Goal: Task Accomplishment & Management: Manage account settings

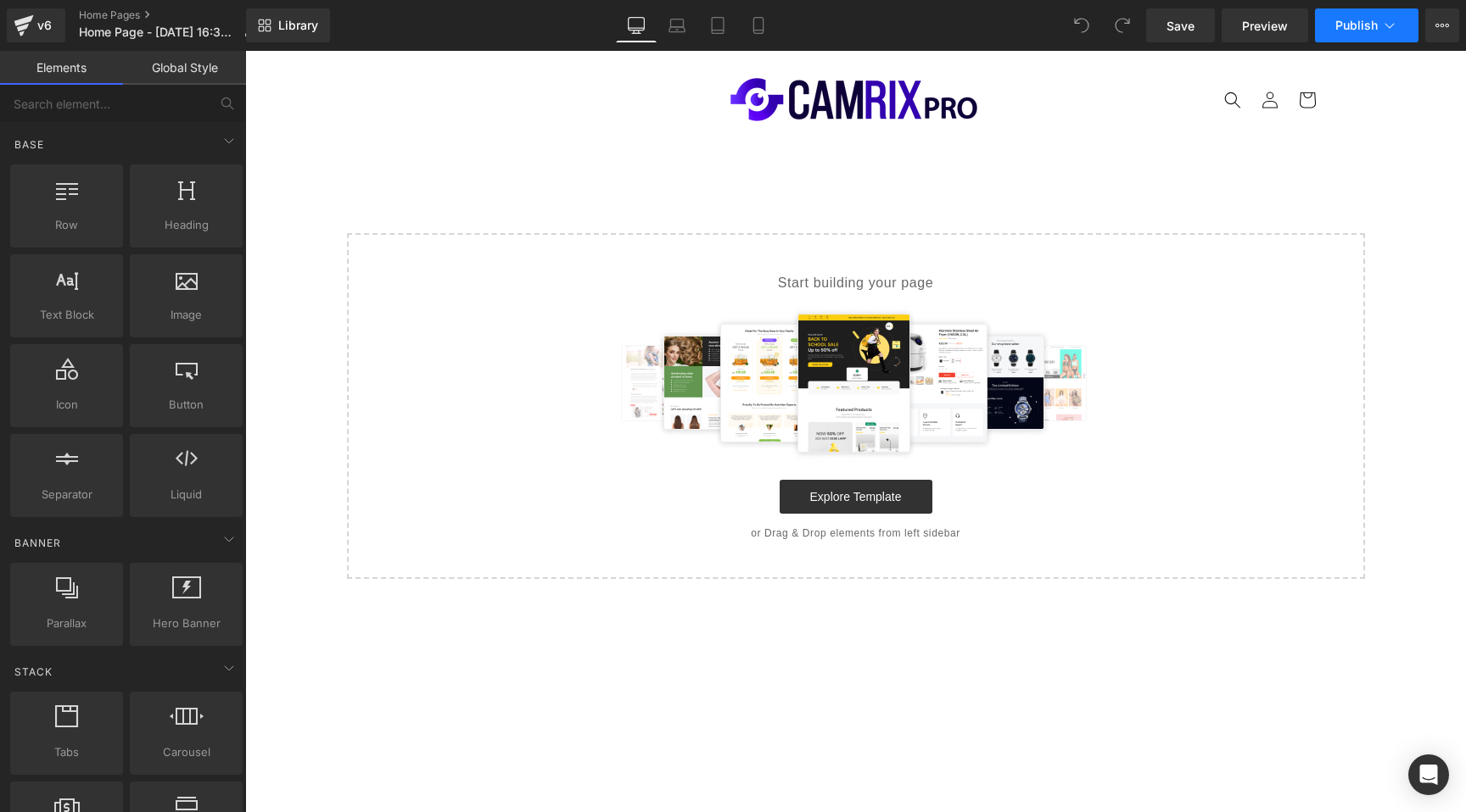
click at [1381, 29] on icon at bounding box center [1389, 26] width 17 height 17
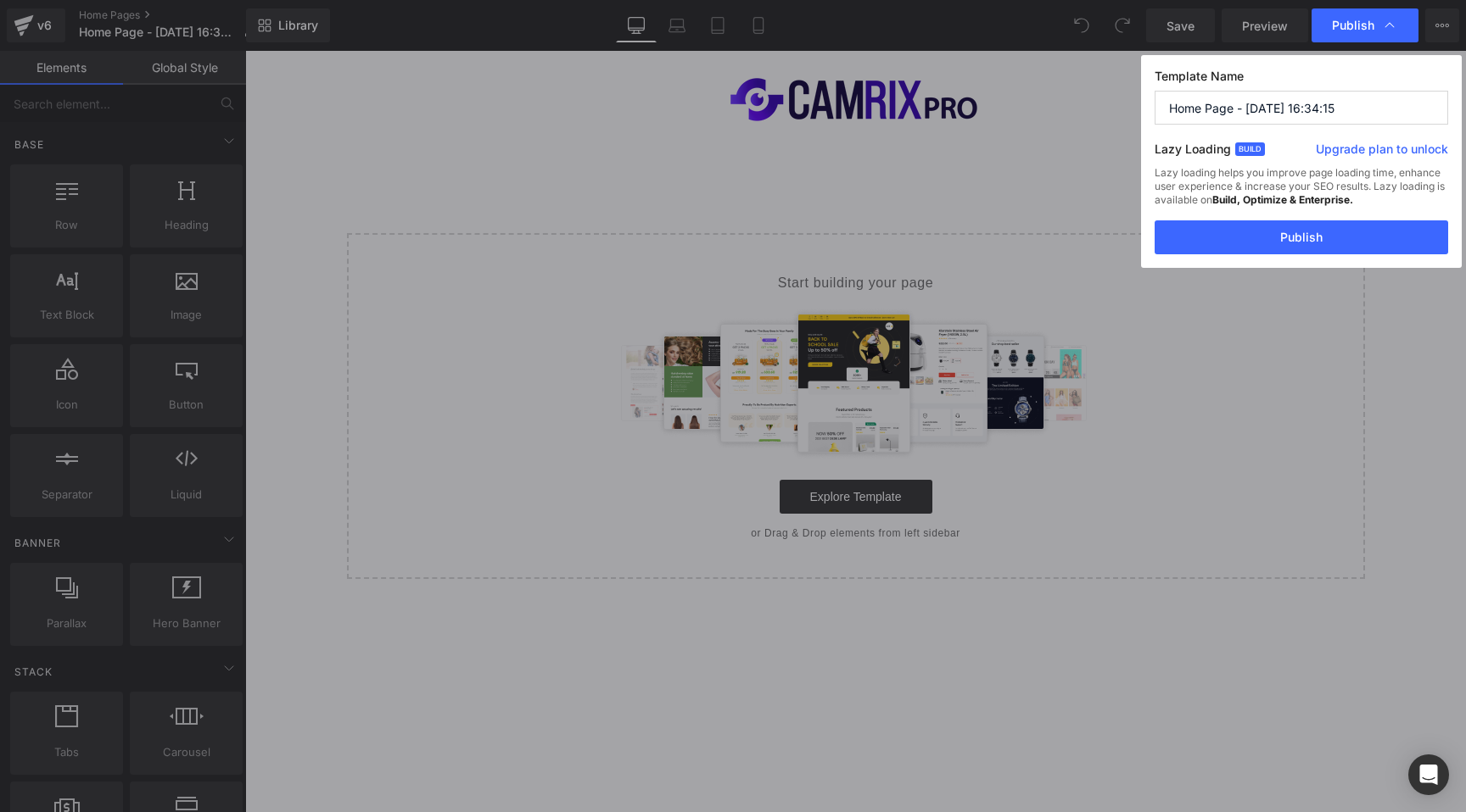
drag, startPoint x: 1277, startPoint y: 201, endPoint x: 1203, endPoint y: 103, distance: 122.8
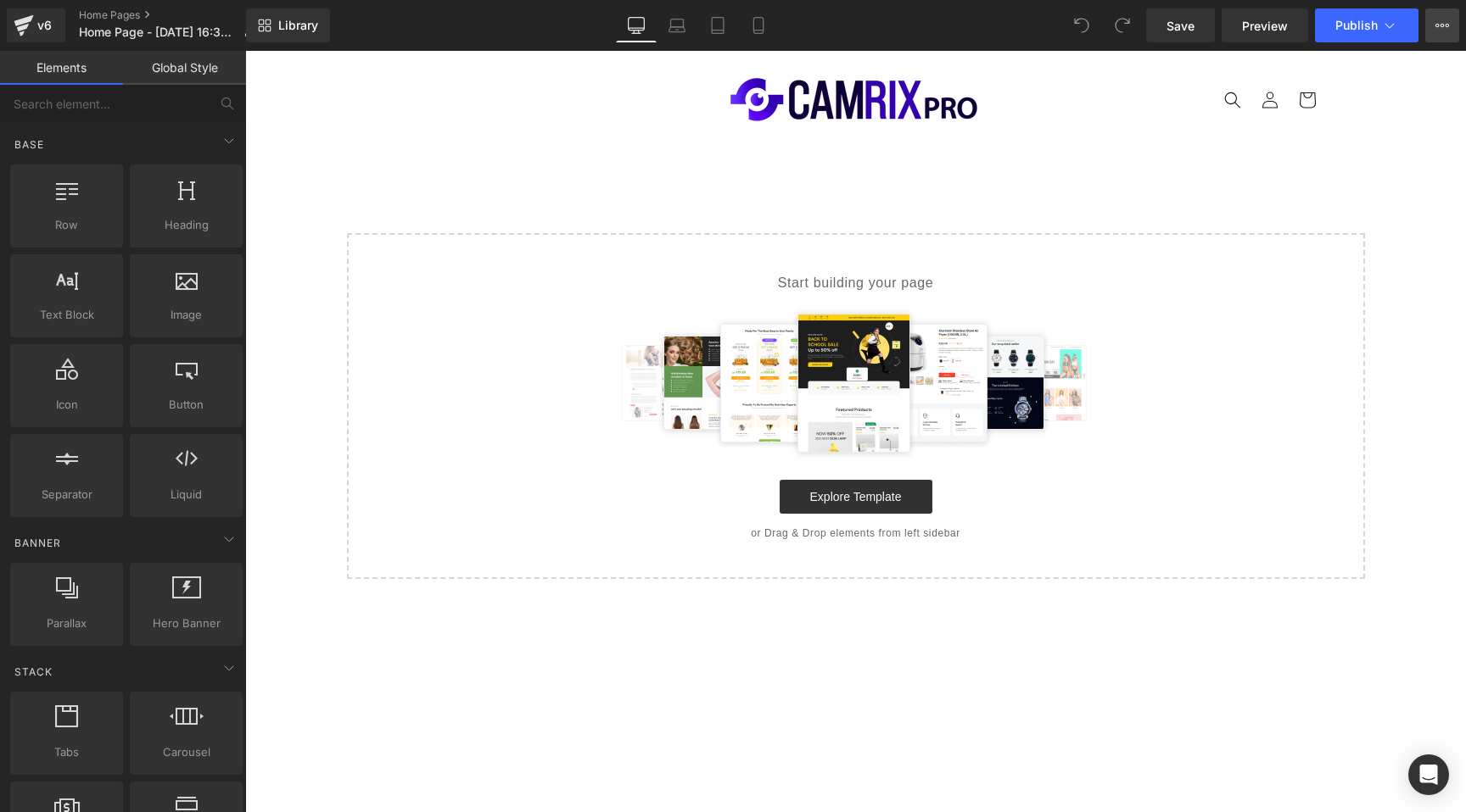
click at [1440, 36] on button "Upgrade Plan View Live Page View with current Template Save Template to Library…" at bounding box center [1441, 25] width 34 height 34
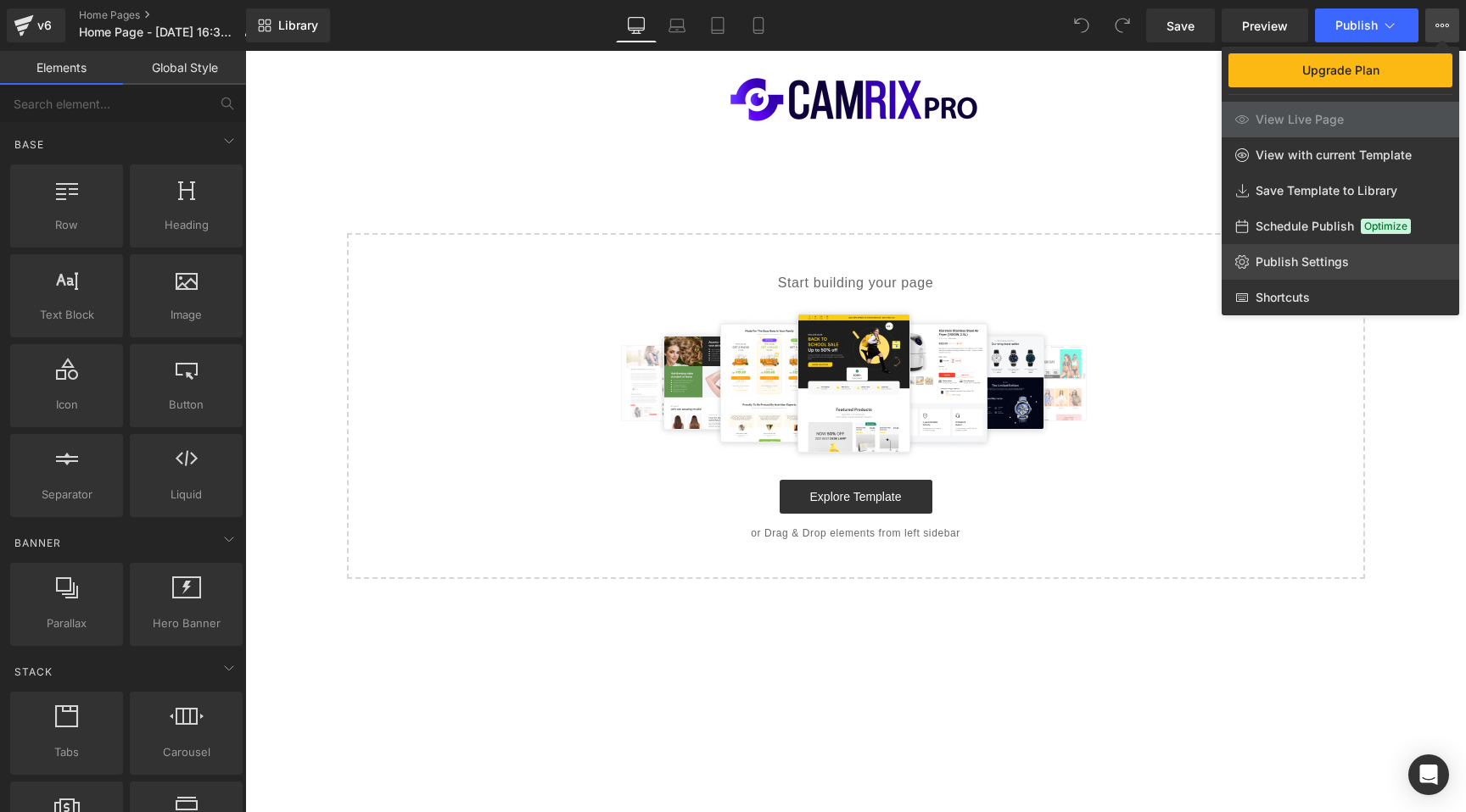
click at [1274, 262] on span "Publish Settings" at bounding box center [1302, 262] width 93 height 16
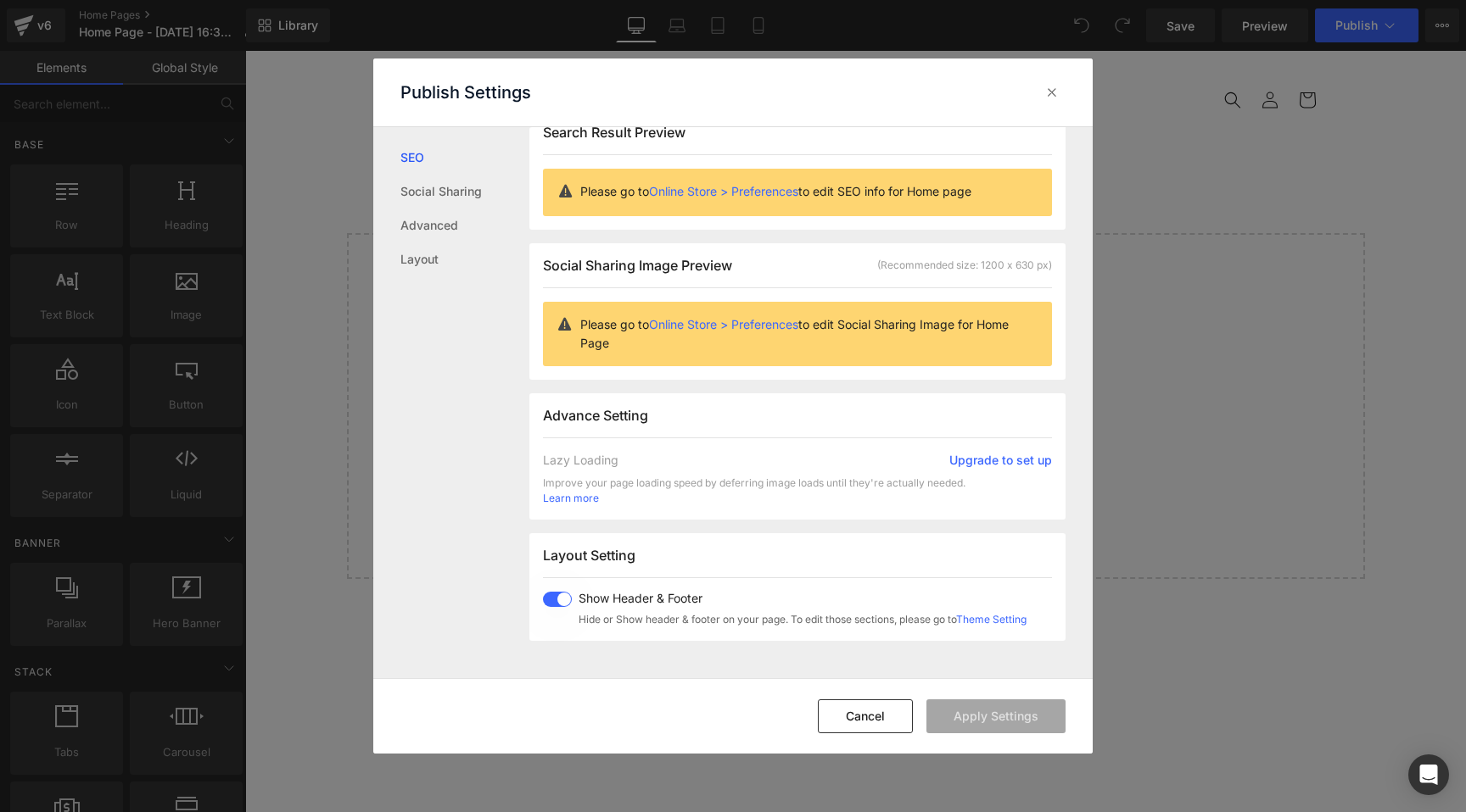
scroll to position [134, 0]
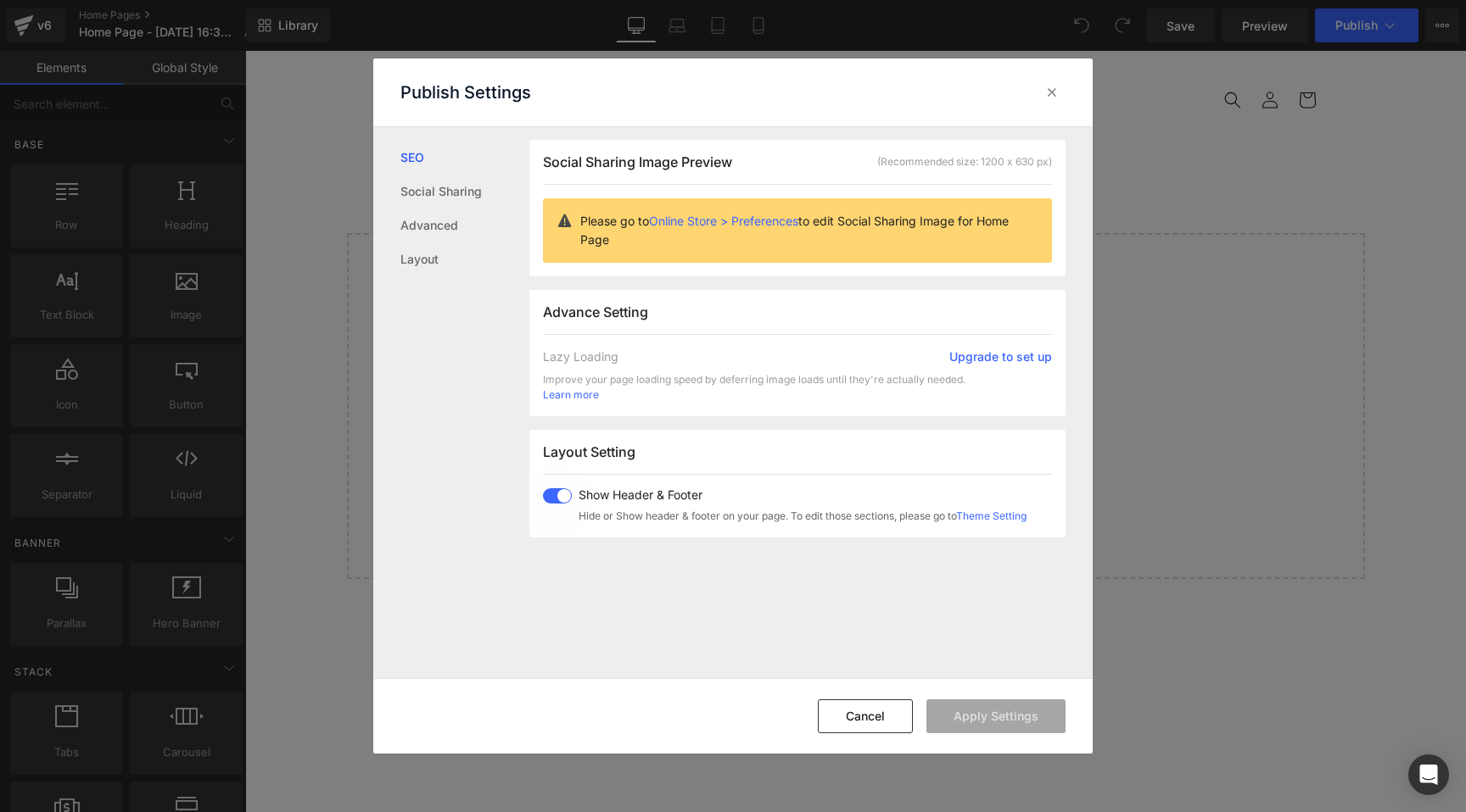
click at [547, 493] on span at bounding box center [557, 496] width 28 height 16
click at [987, 720] on button "Apply Settings" at bounding box center [996, 716] width 139 height 34
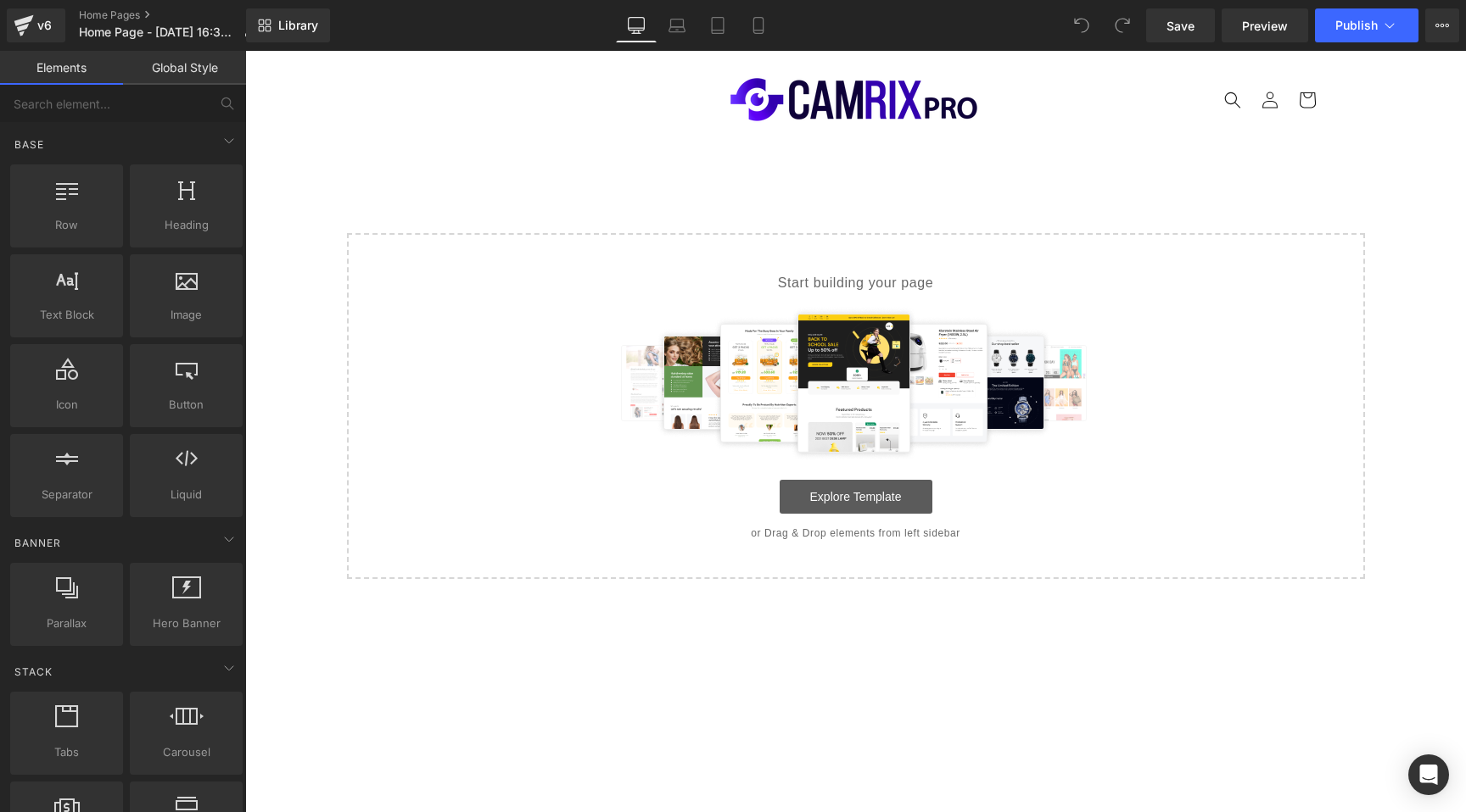
click at [877, 486] on link "Explore Template" at bounding box center [855, 496] width 153 height 34
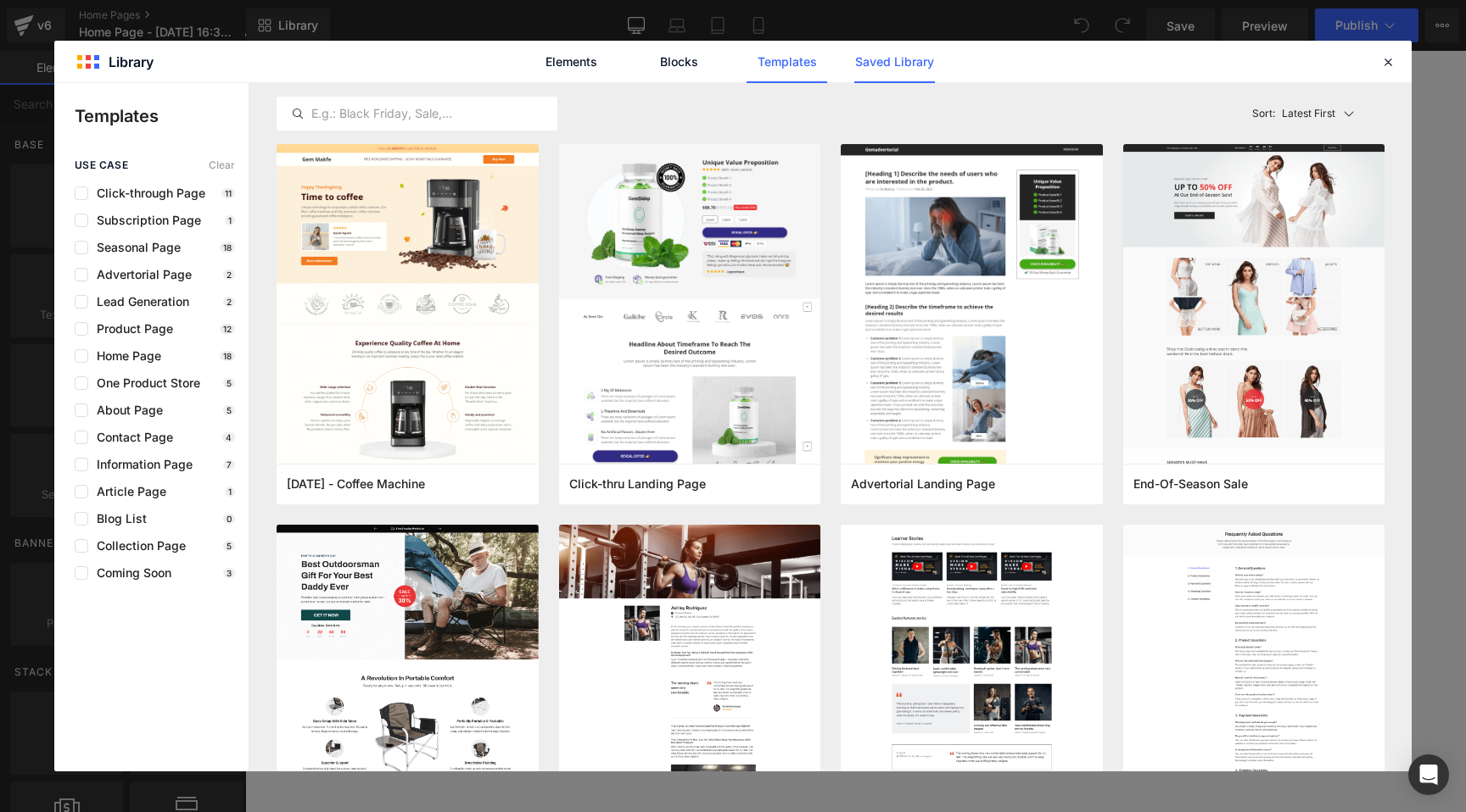
click at [894, 74] on link "Saved Library" at bounding box center [895, 61] width 81 height 42
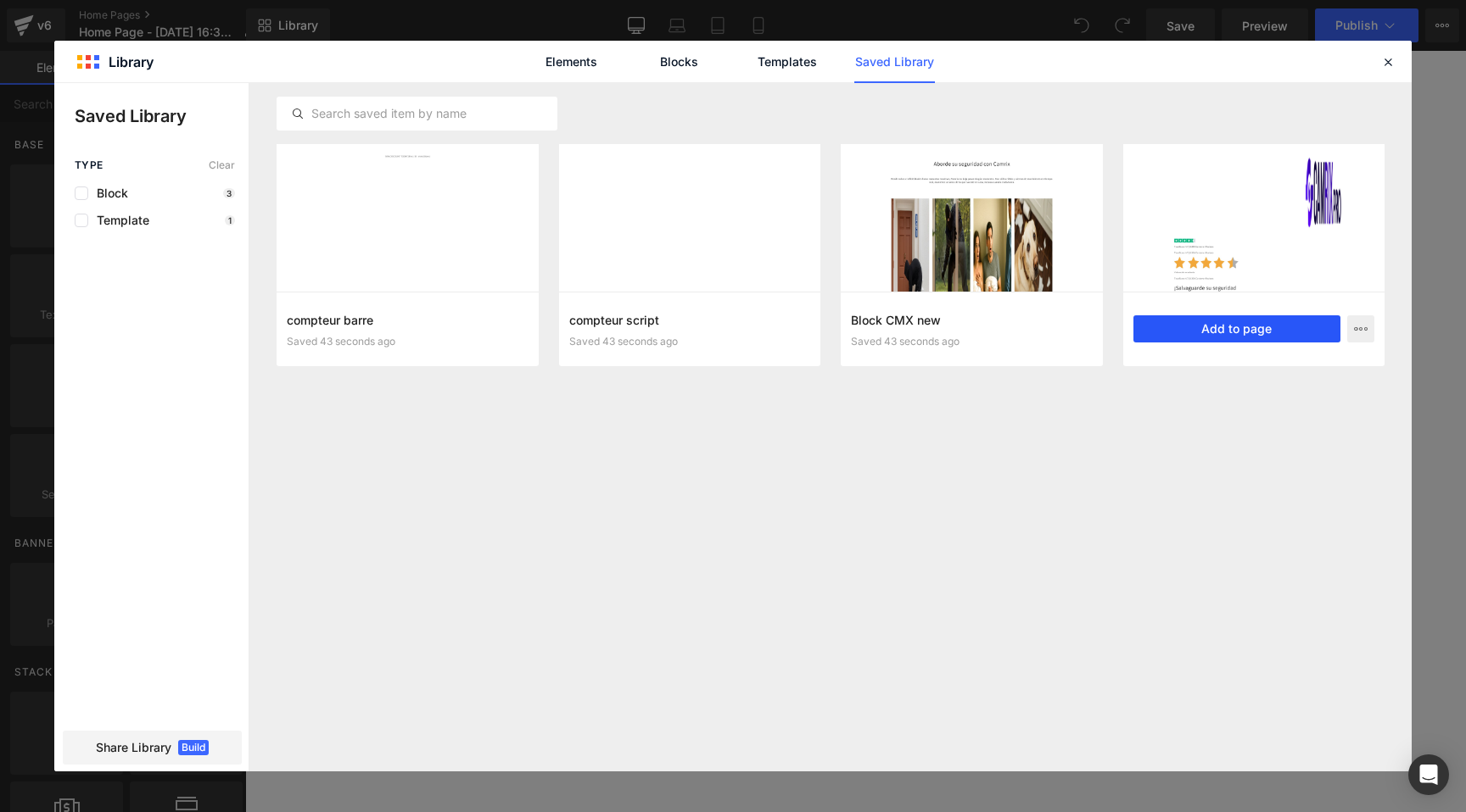
drag, startPoint x: 1200, startPoint y: 328, endPoint x: 955, endPoint y: 277, distance: 250.3
click at [1200, 328] on button "Add to page" at bounding box center [1237, 330] width 208 height 27
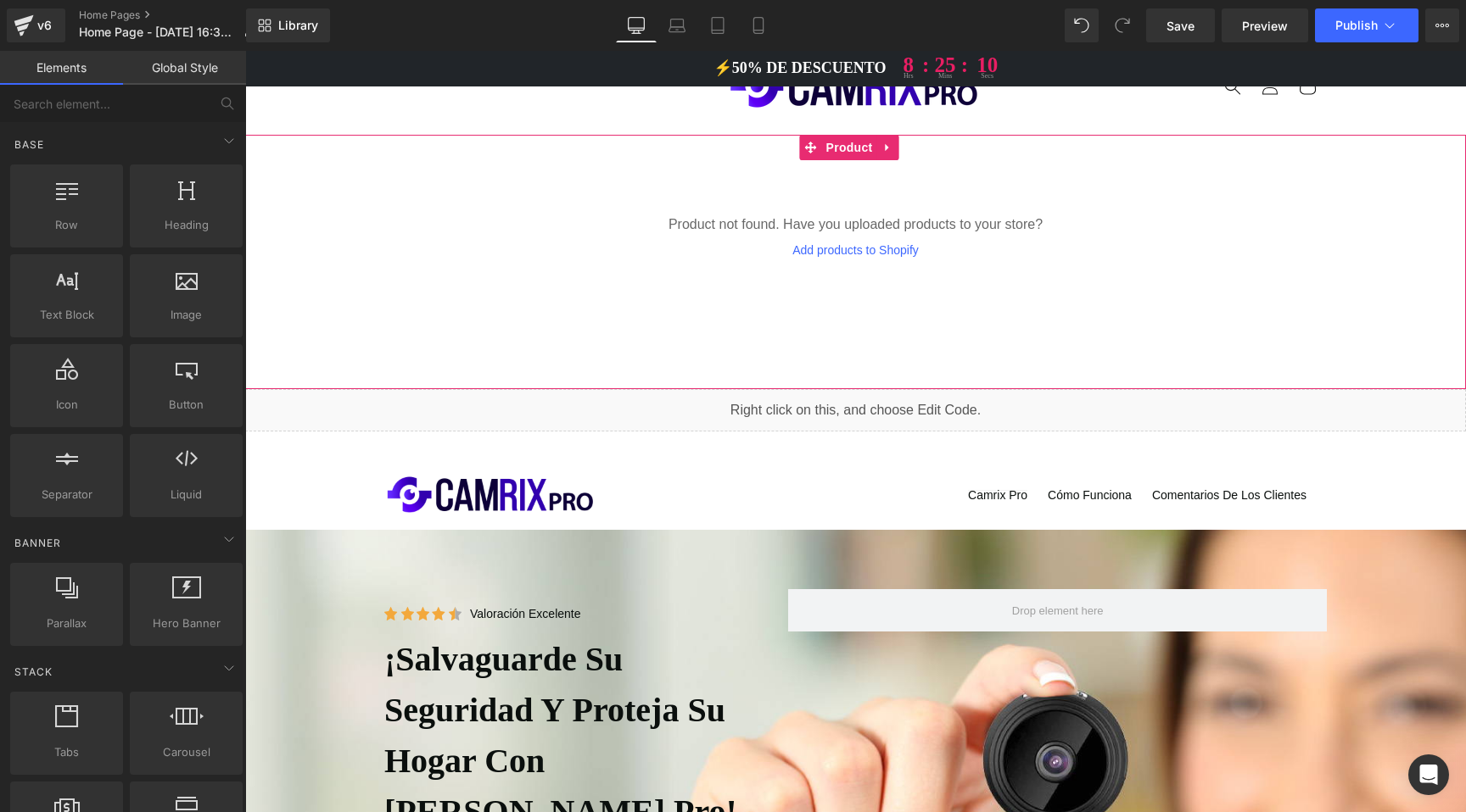
scroll to position [258, 0]
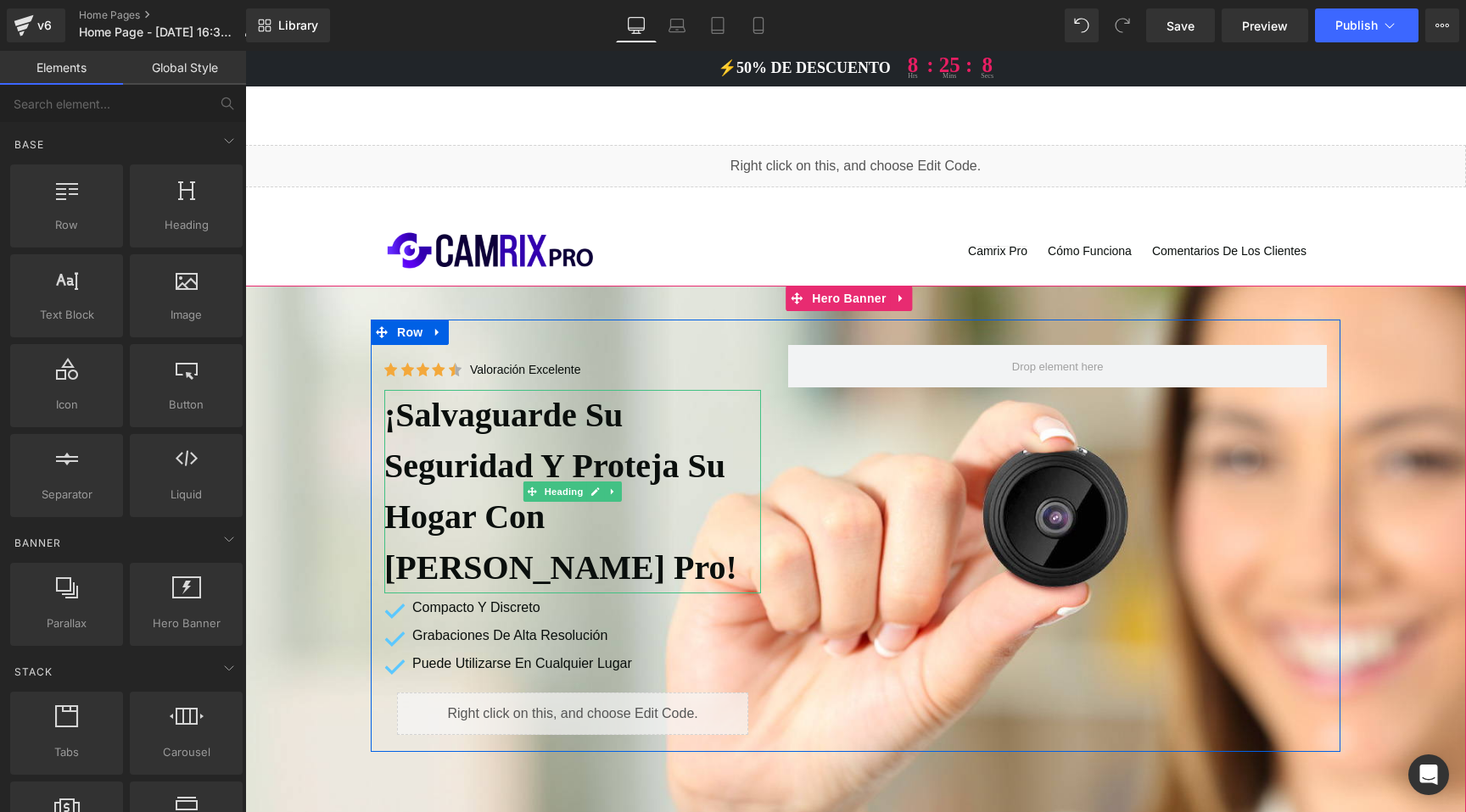
click at [517, 416] on h1 "¡Salvaguarde su seguridad y proteja su hogar con [PERSON_NAME] Pro!" at bounding box center [572, 492] width 376 height 203
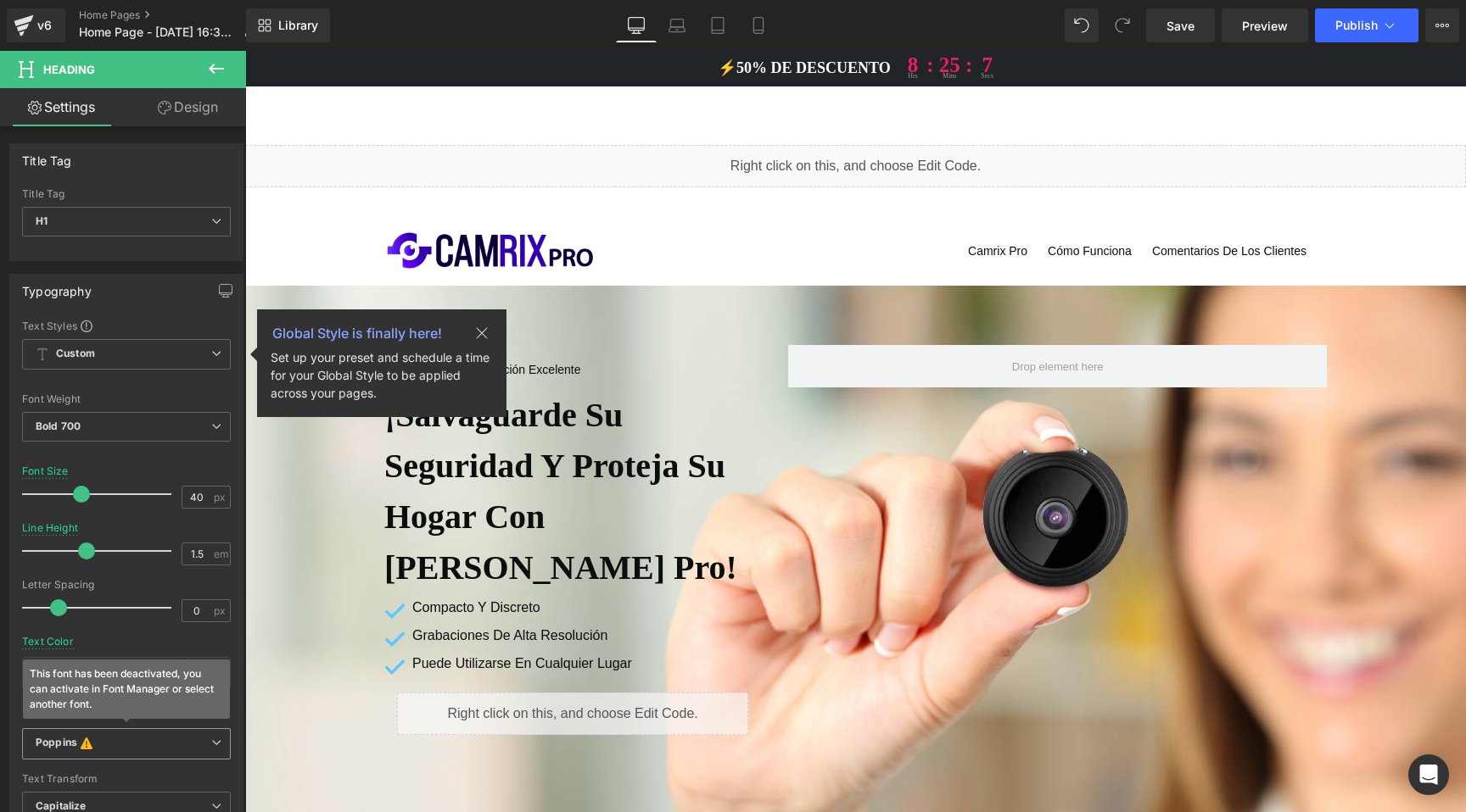
click at [94, 750] on icon "This font has been deactivated, you can activate in Font Manager or select anot…" at bounding box center [86, 744] width 18 height 17
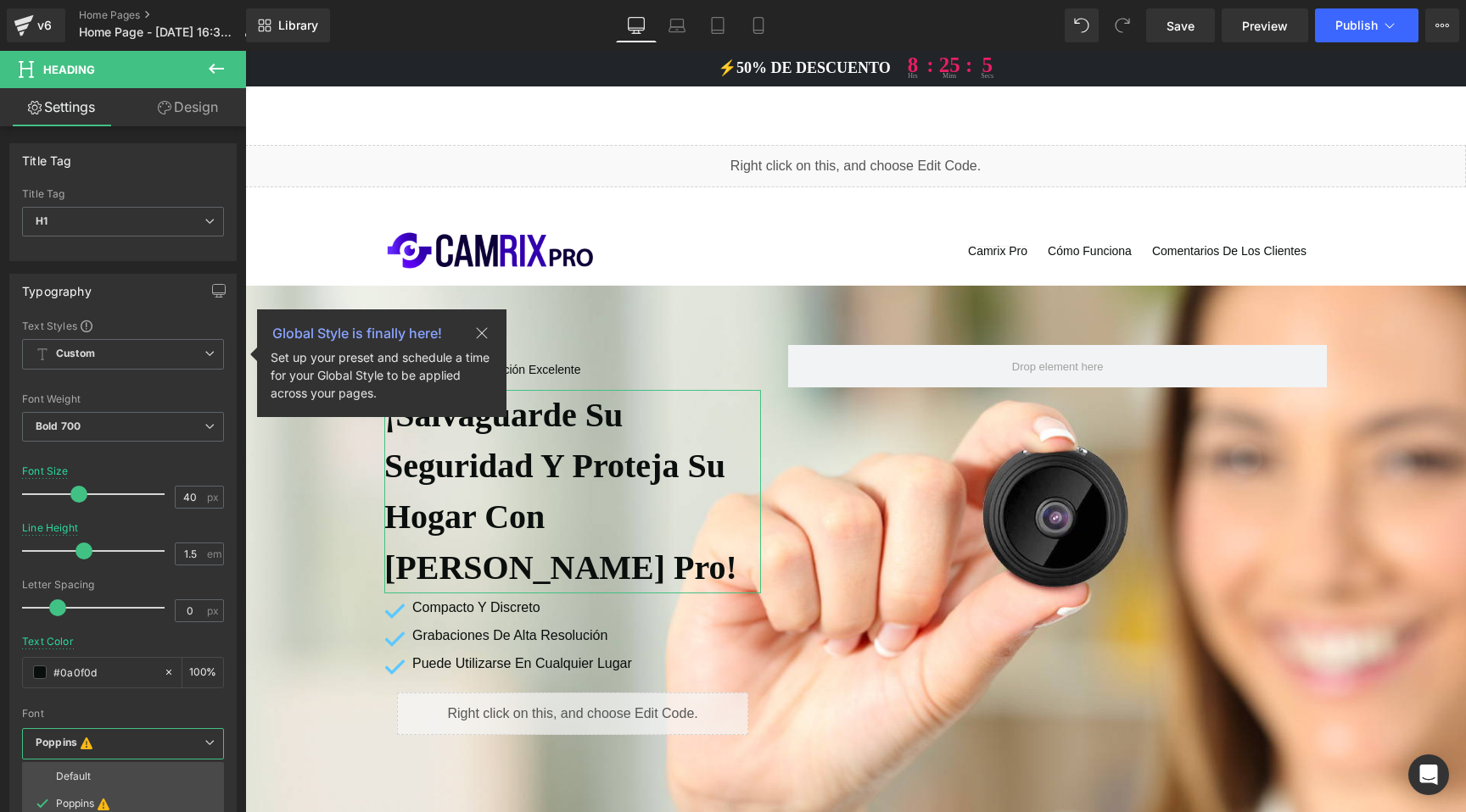
drag, startPoint x: 177, startPoint y: 709, endPoint x: 174, endPoint y: 689, distance: 20.2
click at [177, 708] on div "Font" at bounding box center [123, 713] width 201 height 12
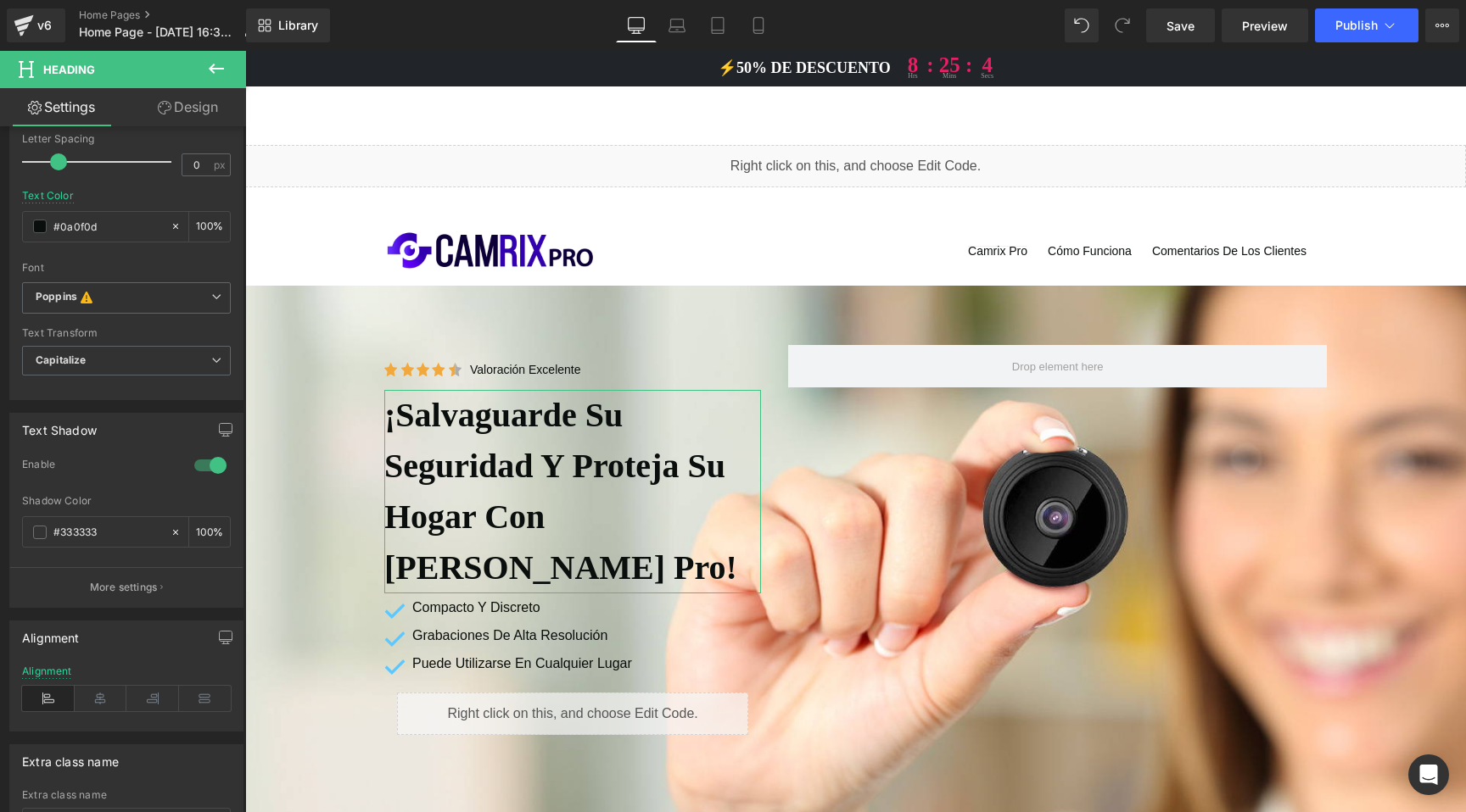
scroll to position [493, 0]
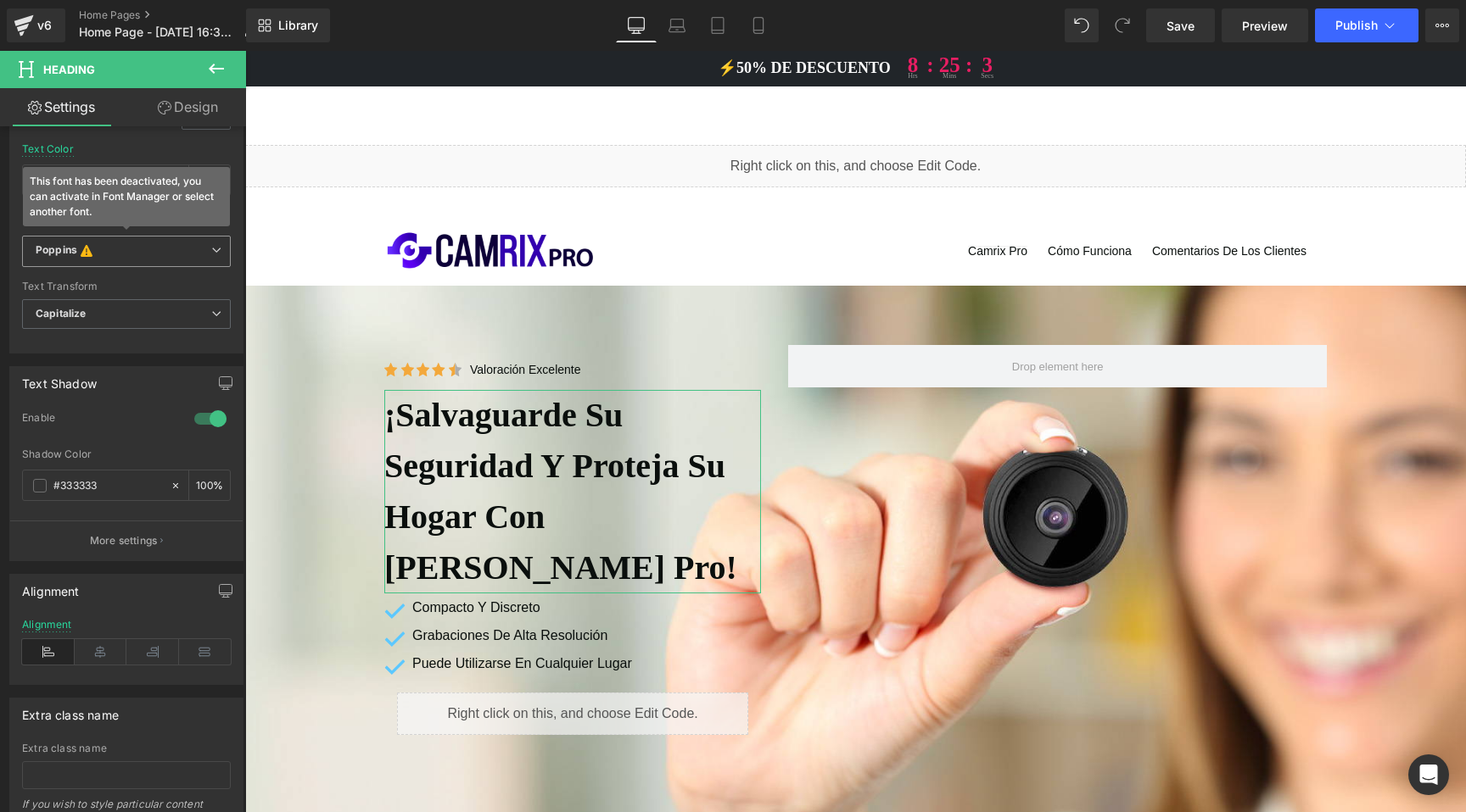
click at [112, 258] on b "Poppins This font has been deactivated, you can activate in Font Manager or sel…" at bounding box center [124, 252] width 176 height 17
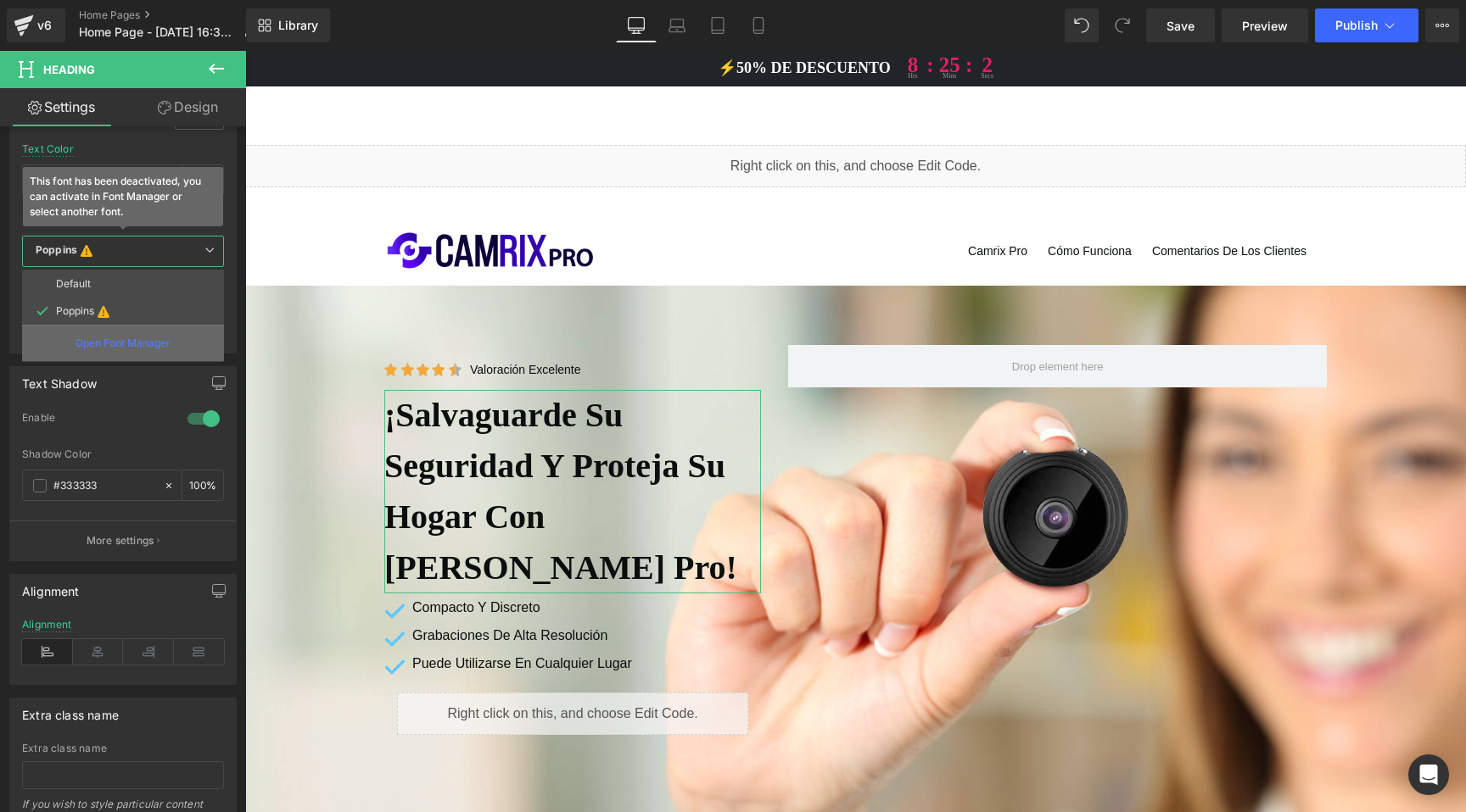
click at [109, 350] on p "Open Font Manager" at bounding box center [123, 343] width 95 height 16
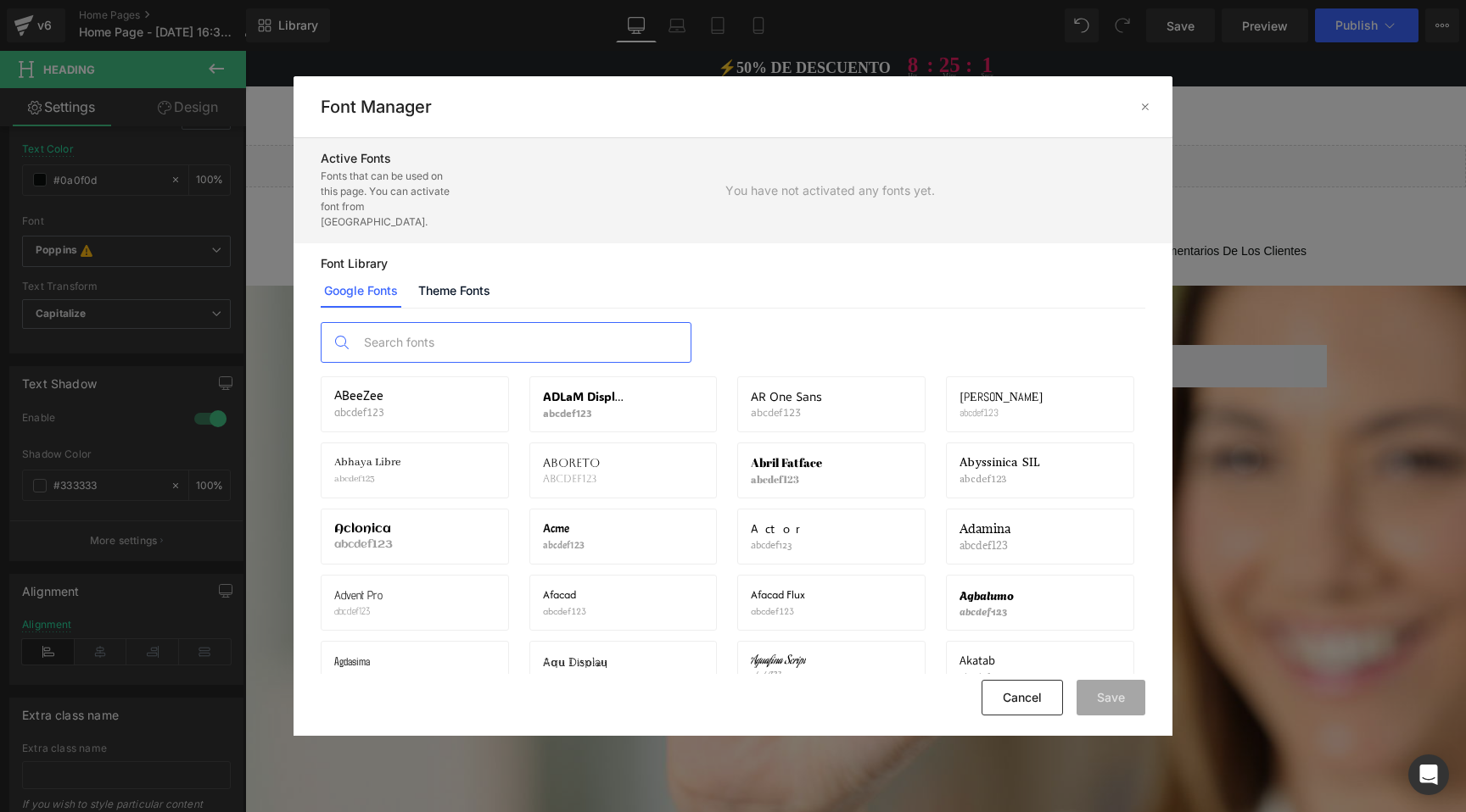
click at [430, 335] on input "text" at bounding box center [523, 342] width 335 height 39
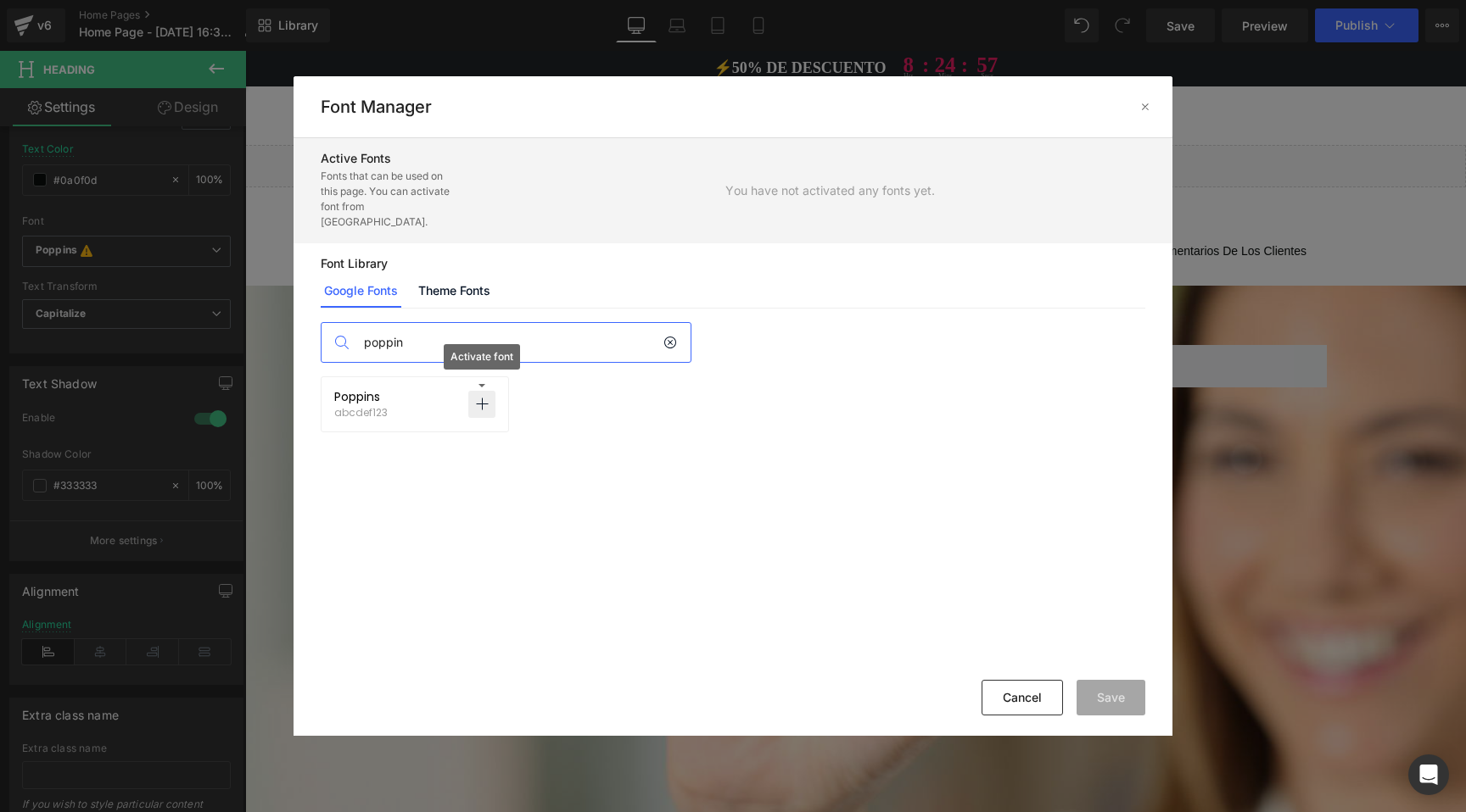
click at [475, 397] on icon at bounding box center [482, 404] width 14 height 14
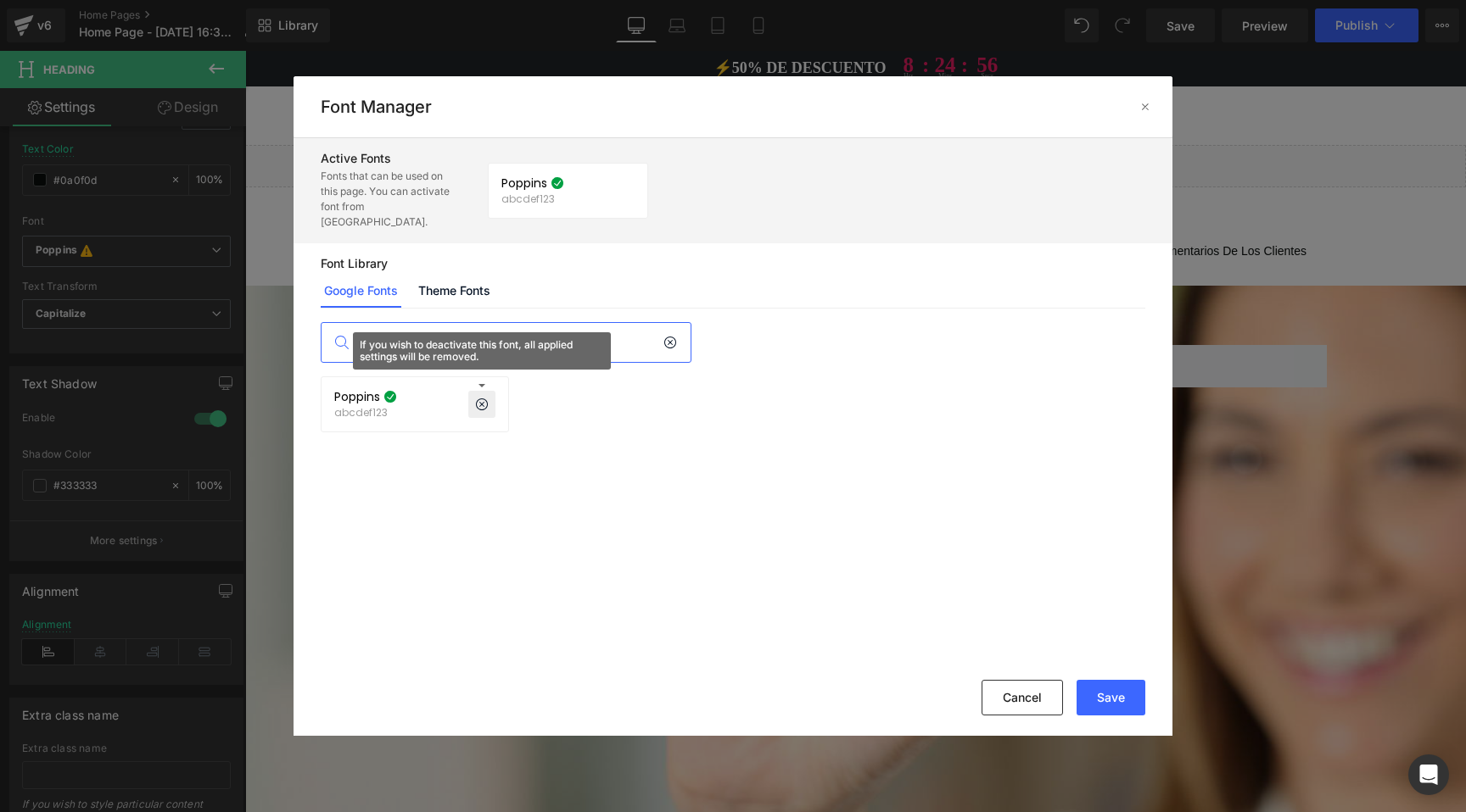
click at [411, 328] on input "poppin" at bounding box center [509, 342] width 308 height 39
click at [484, 397] on icon at bounding box center [482, 404] width 14 height 14
click at [401, 334] on input "alber" at bounding box center [509, 342] width 308 height 39
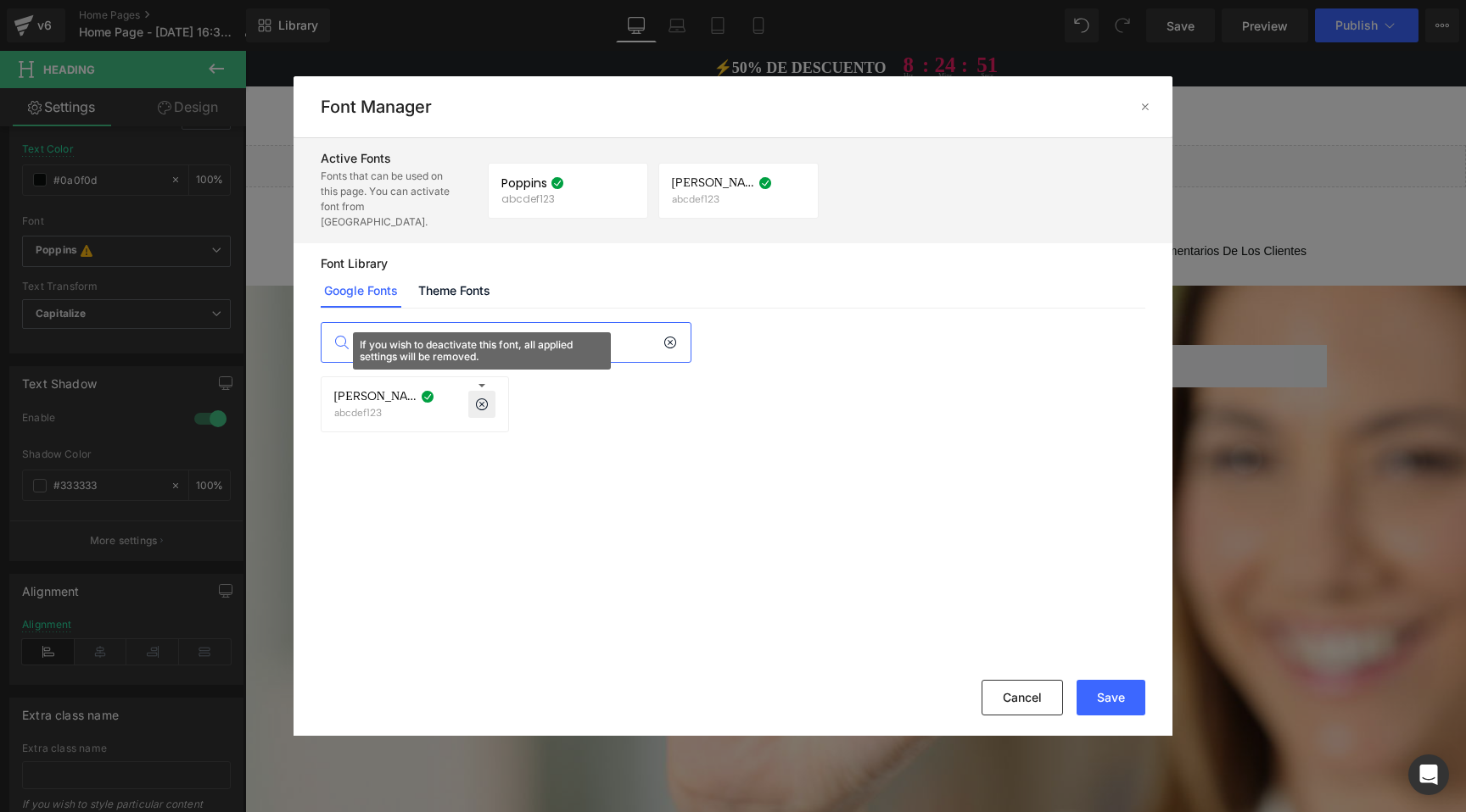
click at [401, 334] on input "alber" at bounding box center [509, 342] width 308 height 39
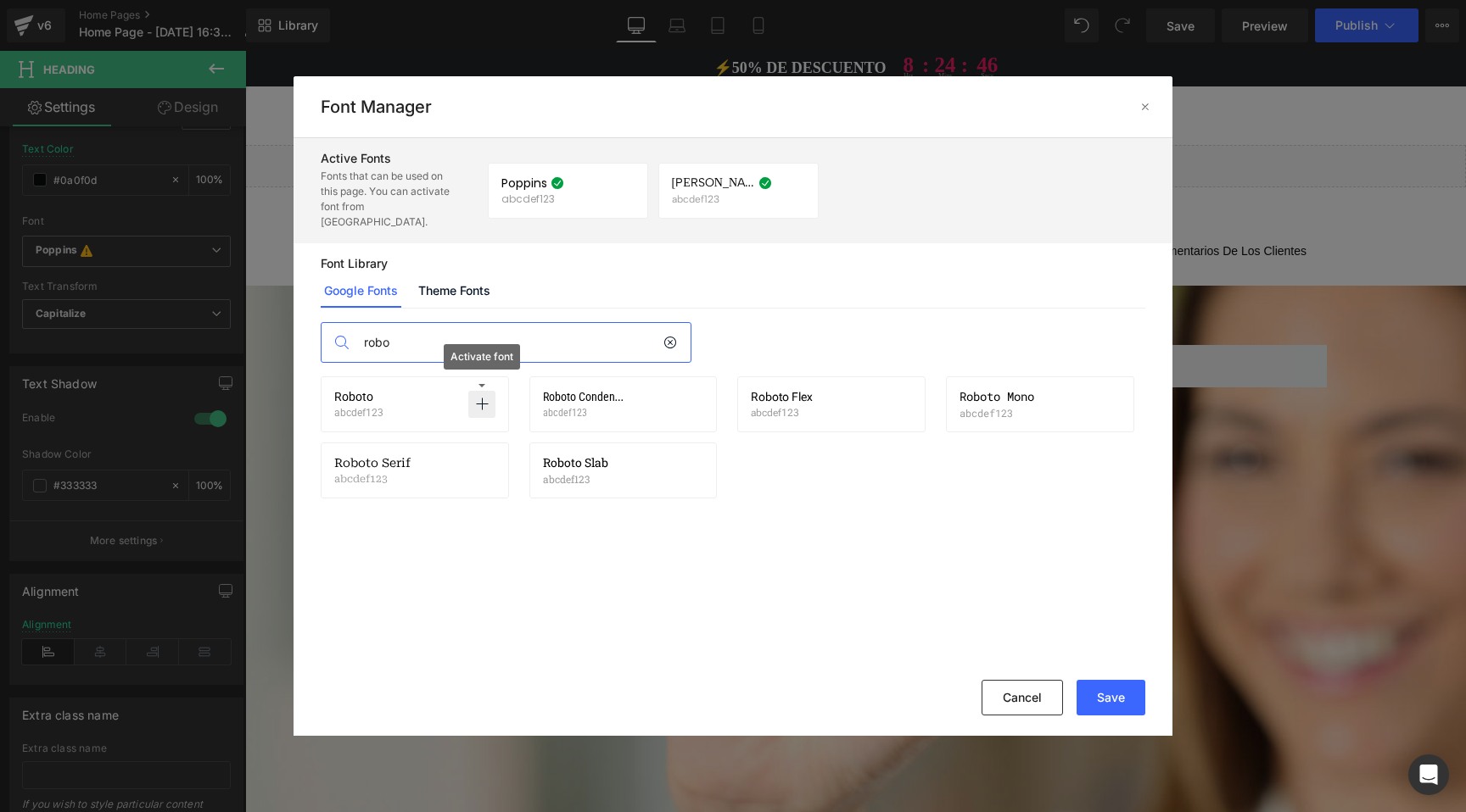
type input "robo"
click at [473, 391] on p at bounding box center [482, 405] width 27 height 27
click at [1124, 697] on button "Save" at bounding box center [1111, 698] width 69 height 36
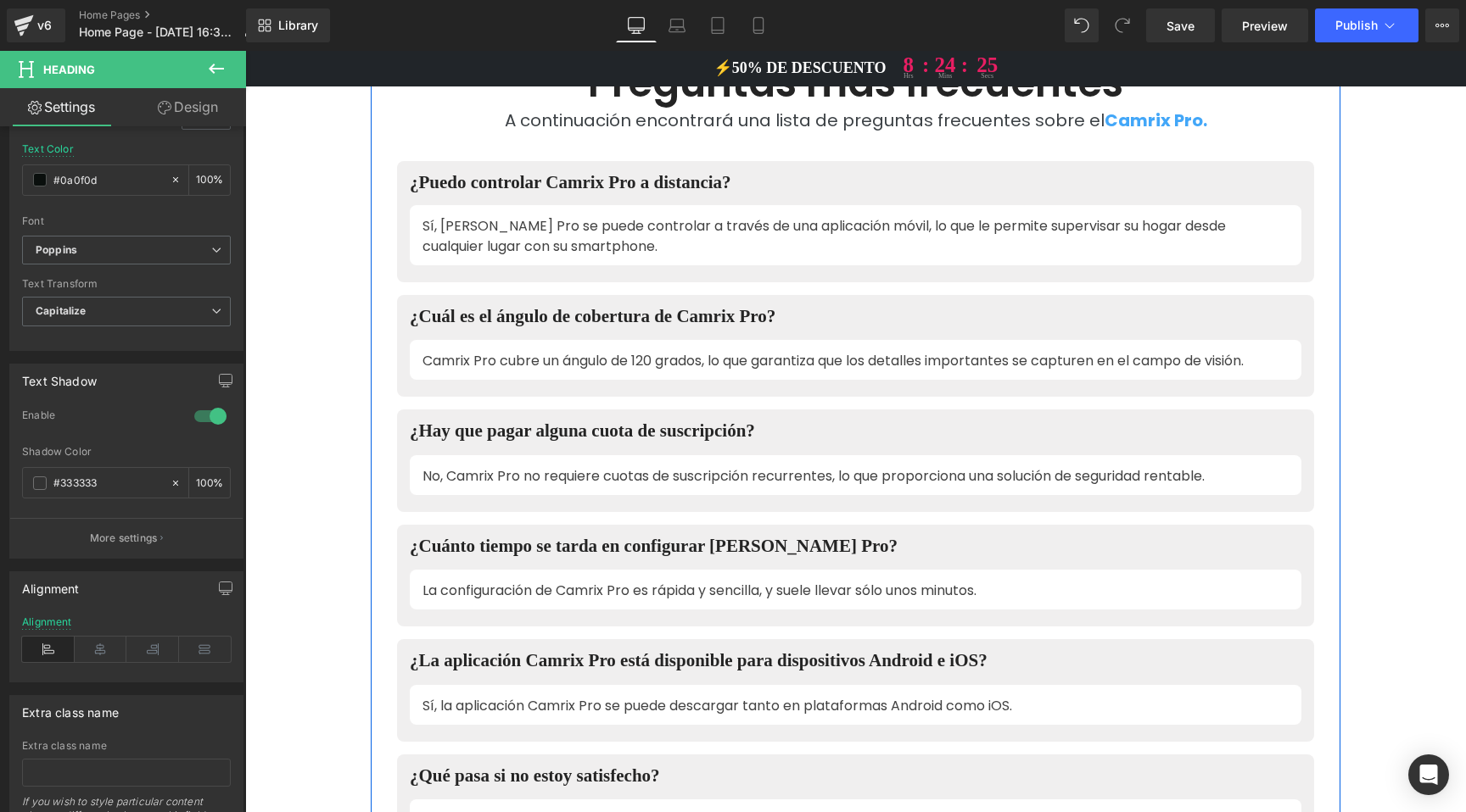
scroll to position [8926, 0]
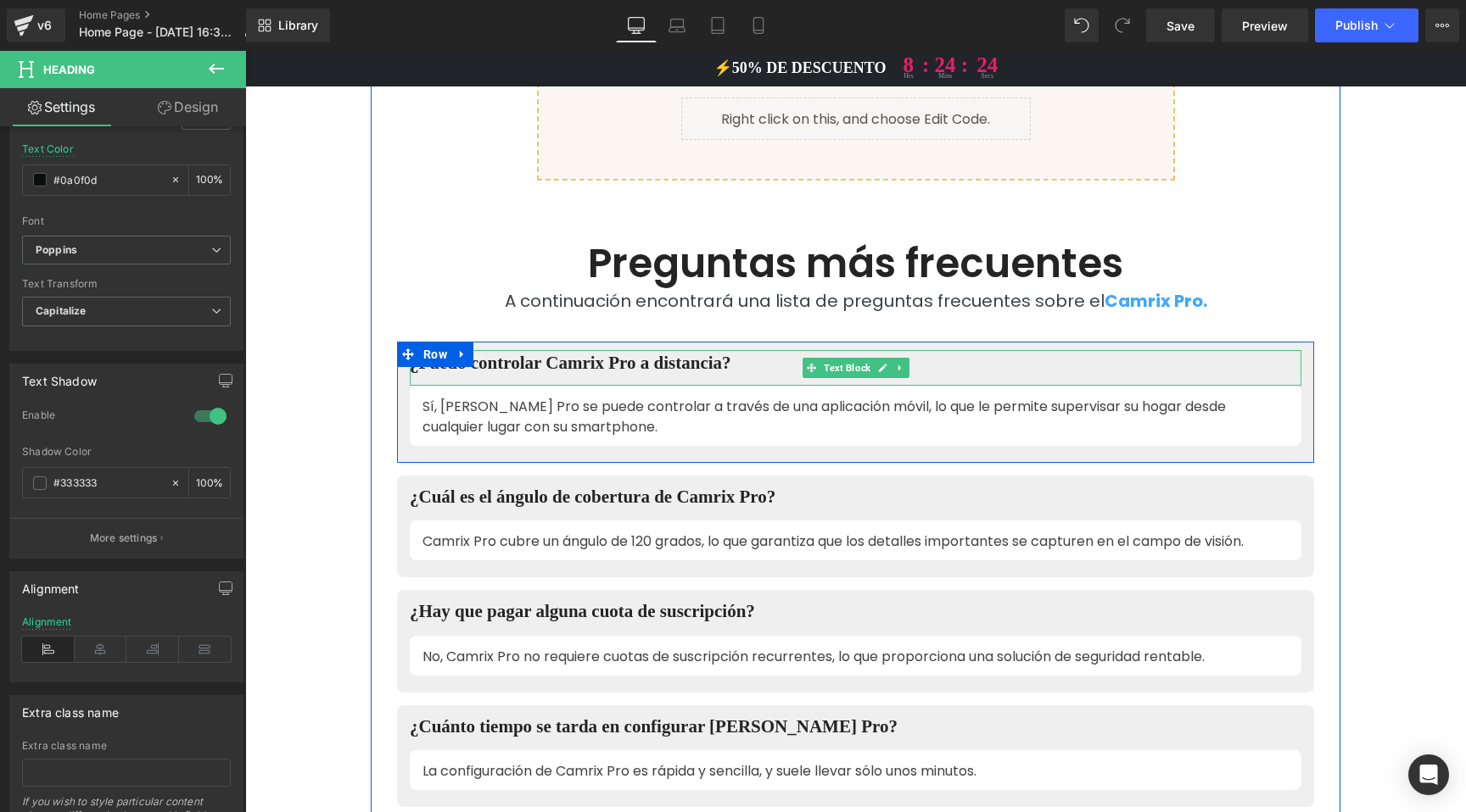
click at [610, 351] on div "¿Puedo controlar Camrix Pro a distancia?" at bounding box center [855, 368] width 892 height 36
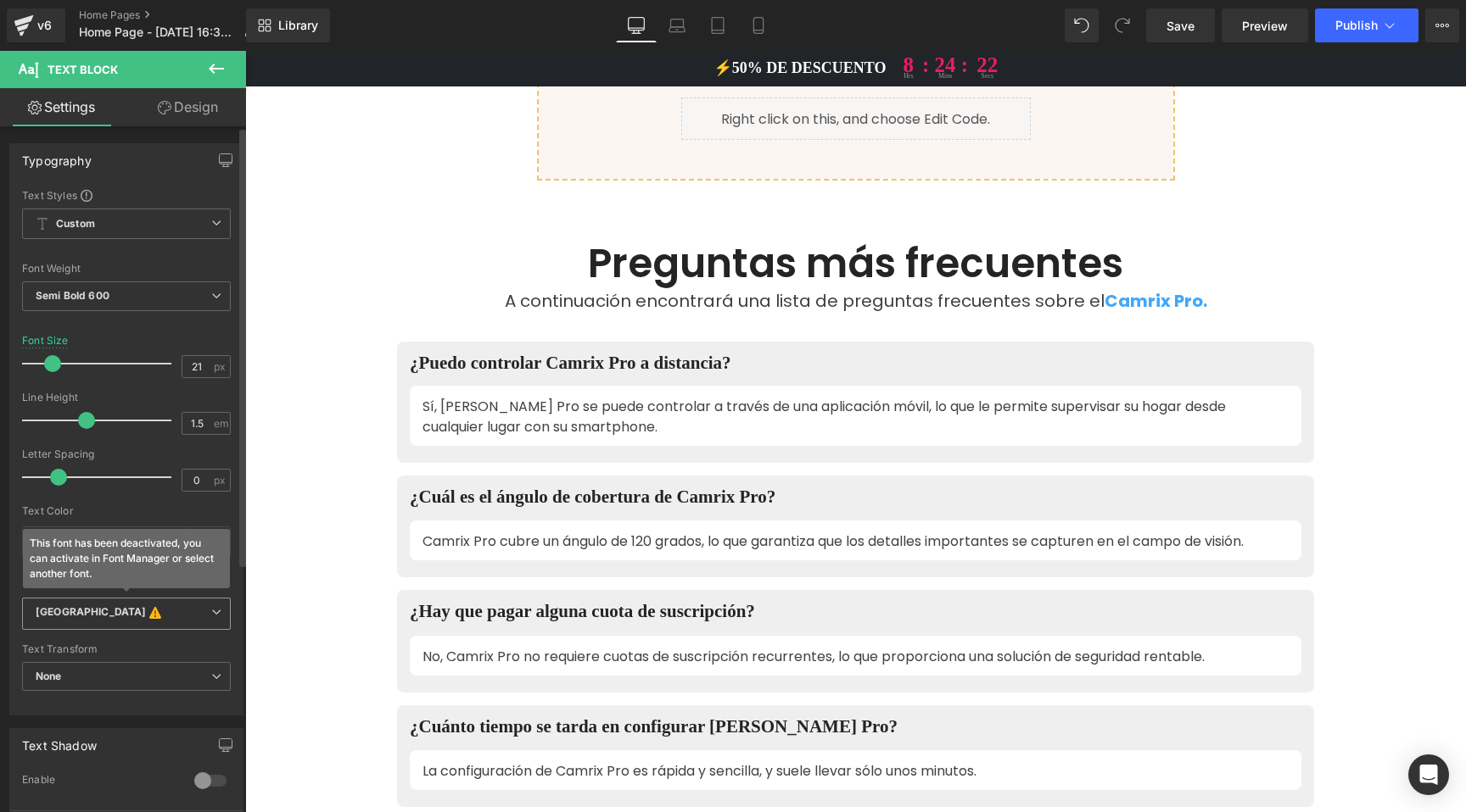
click at [133, 612] on b "[GEOGRAPHIC_DATA] This font has been deactivated, you can activate in Font Mana…" at bounding box center [124, 613] width 176 height 17
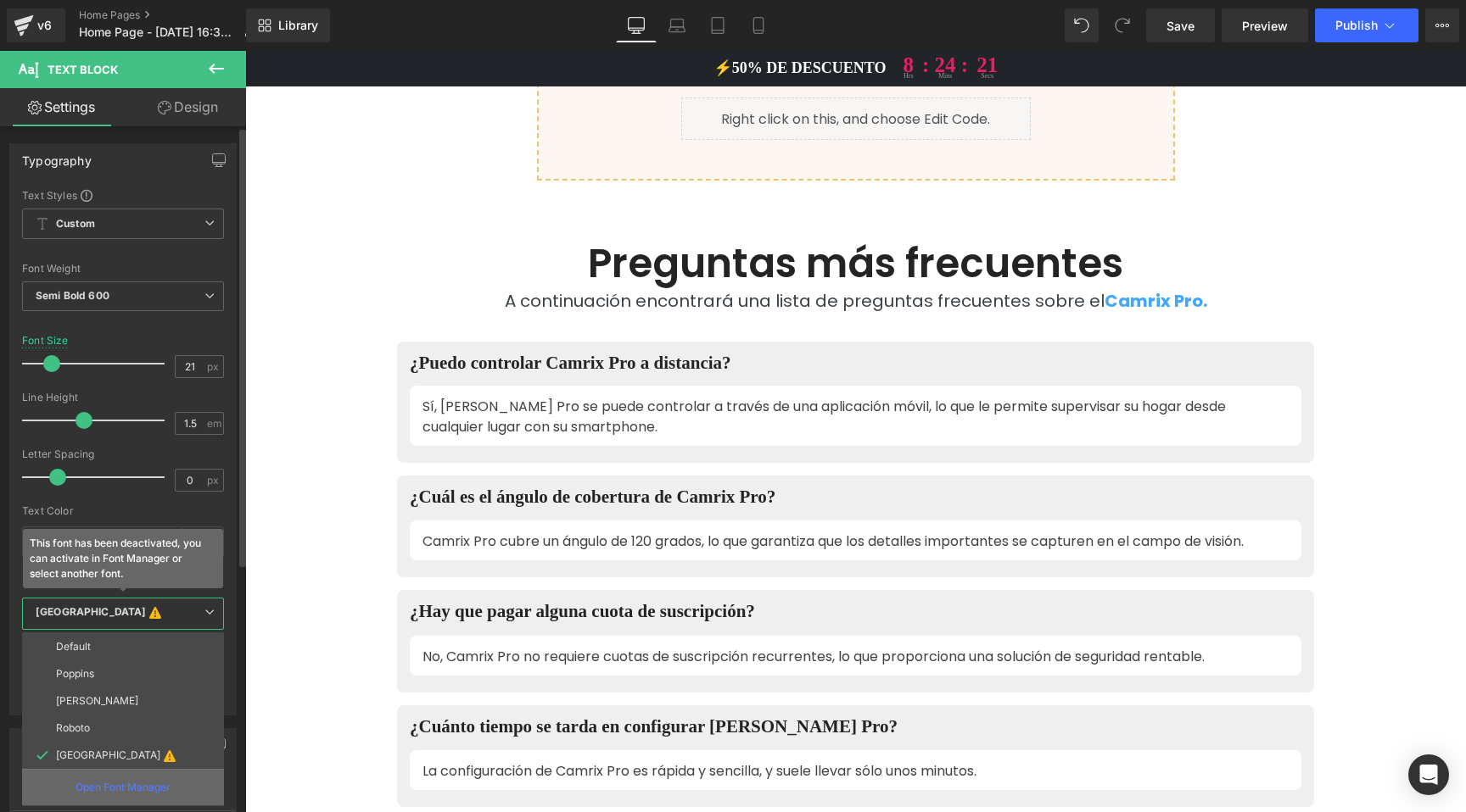
click at [139, 780] on p "Open Font Manager" at bounding box center [123, 787] width 95 height 16
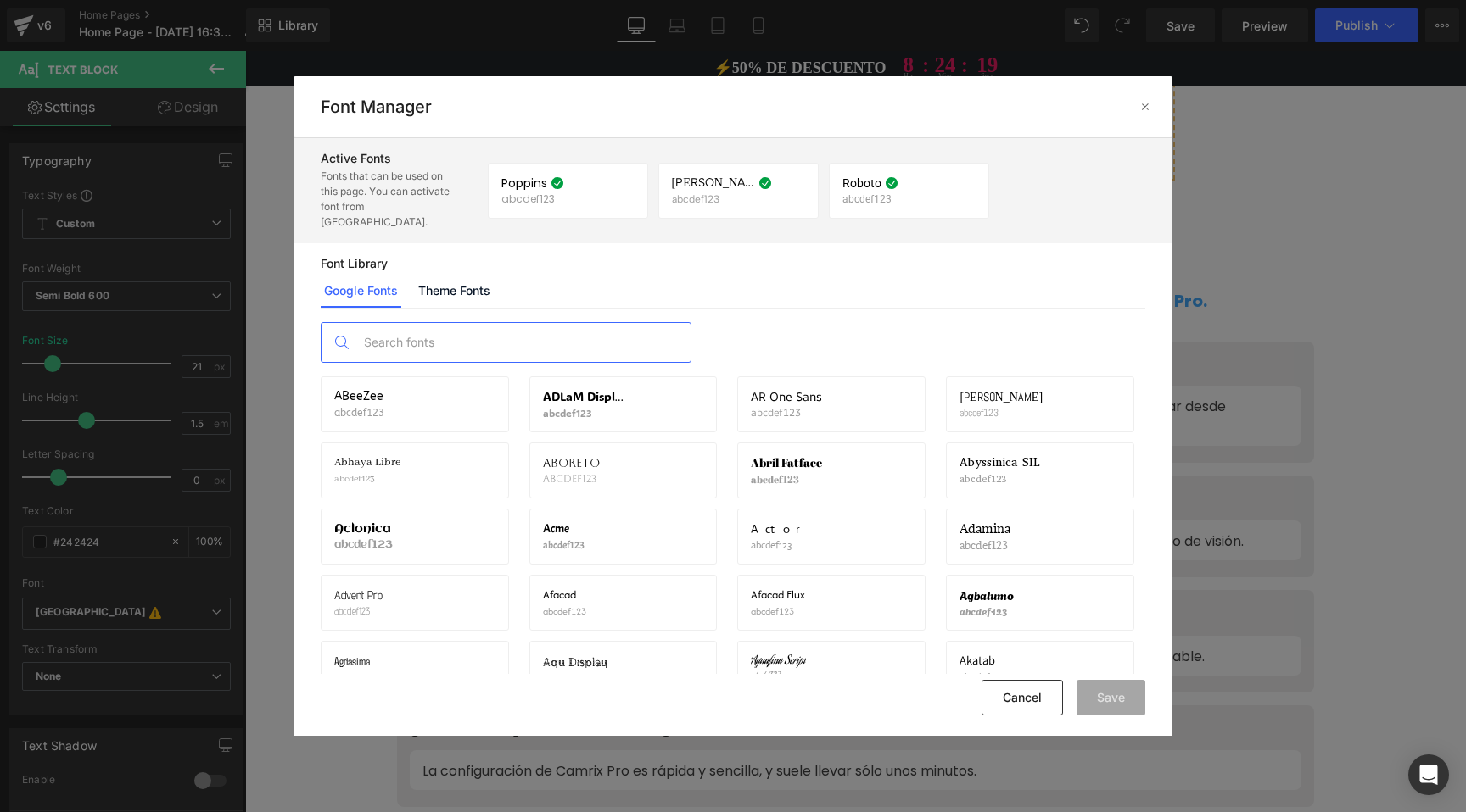
click at [477, 336] on input "text" at bounding box center [523, 342] width 335 height 39
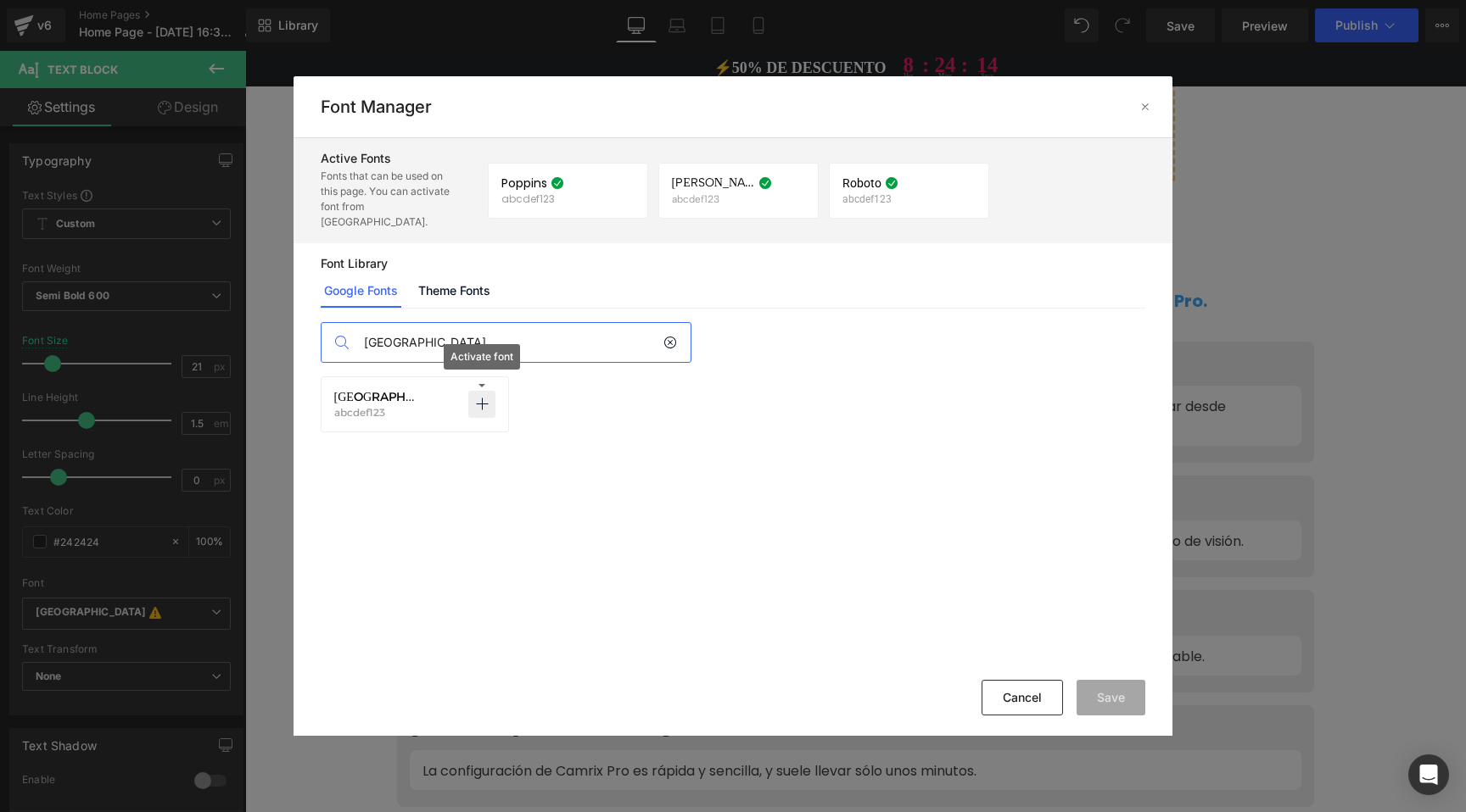
type input "[GEOGRAPHIC_DATA]"
click at [489, 394] on p at bounding box center [482, 405] width 27 height 27
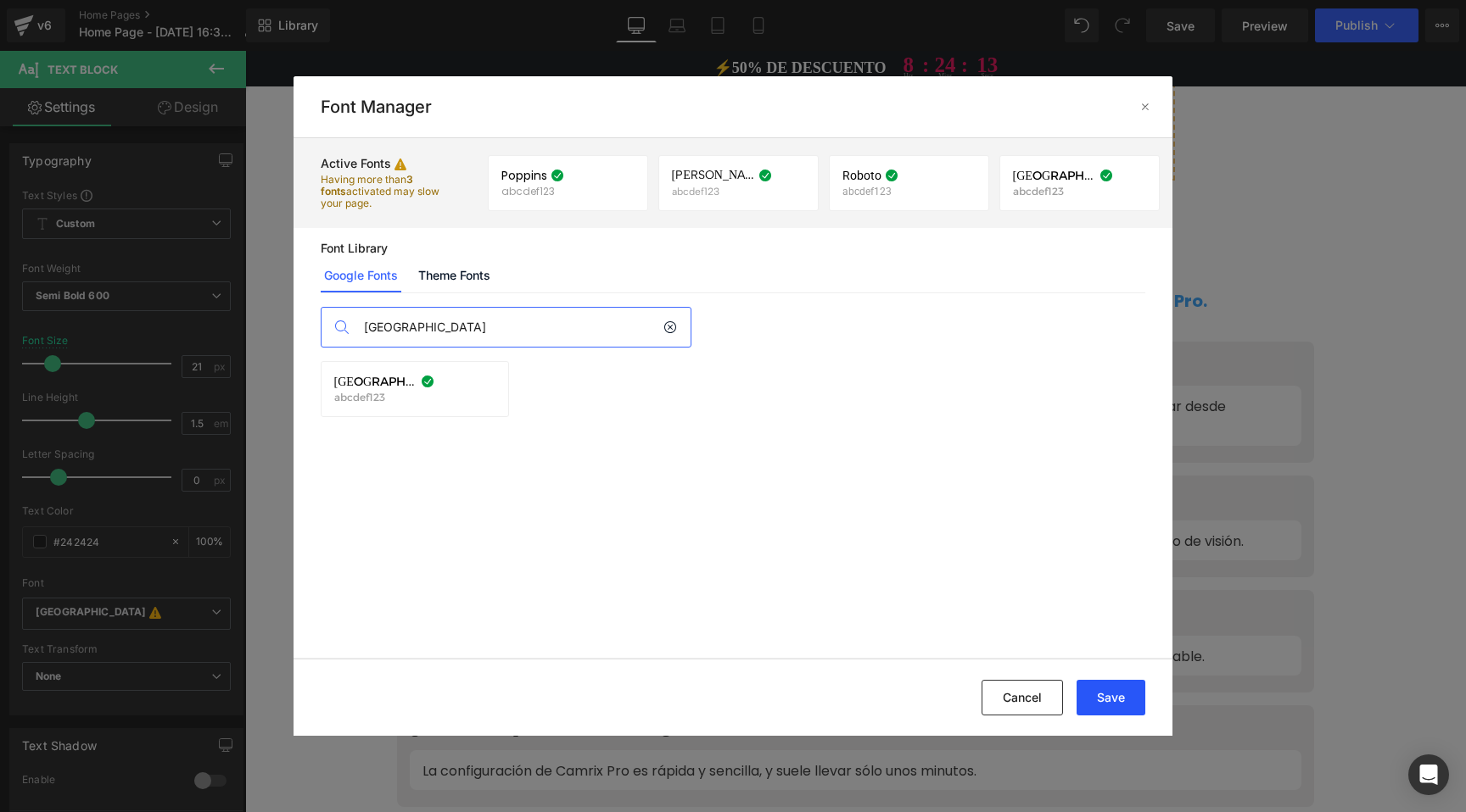
click at [1111, 699] on button "Save" at bounding box center [1111, 698] width 69 height 36
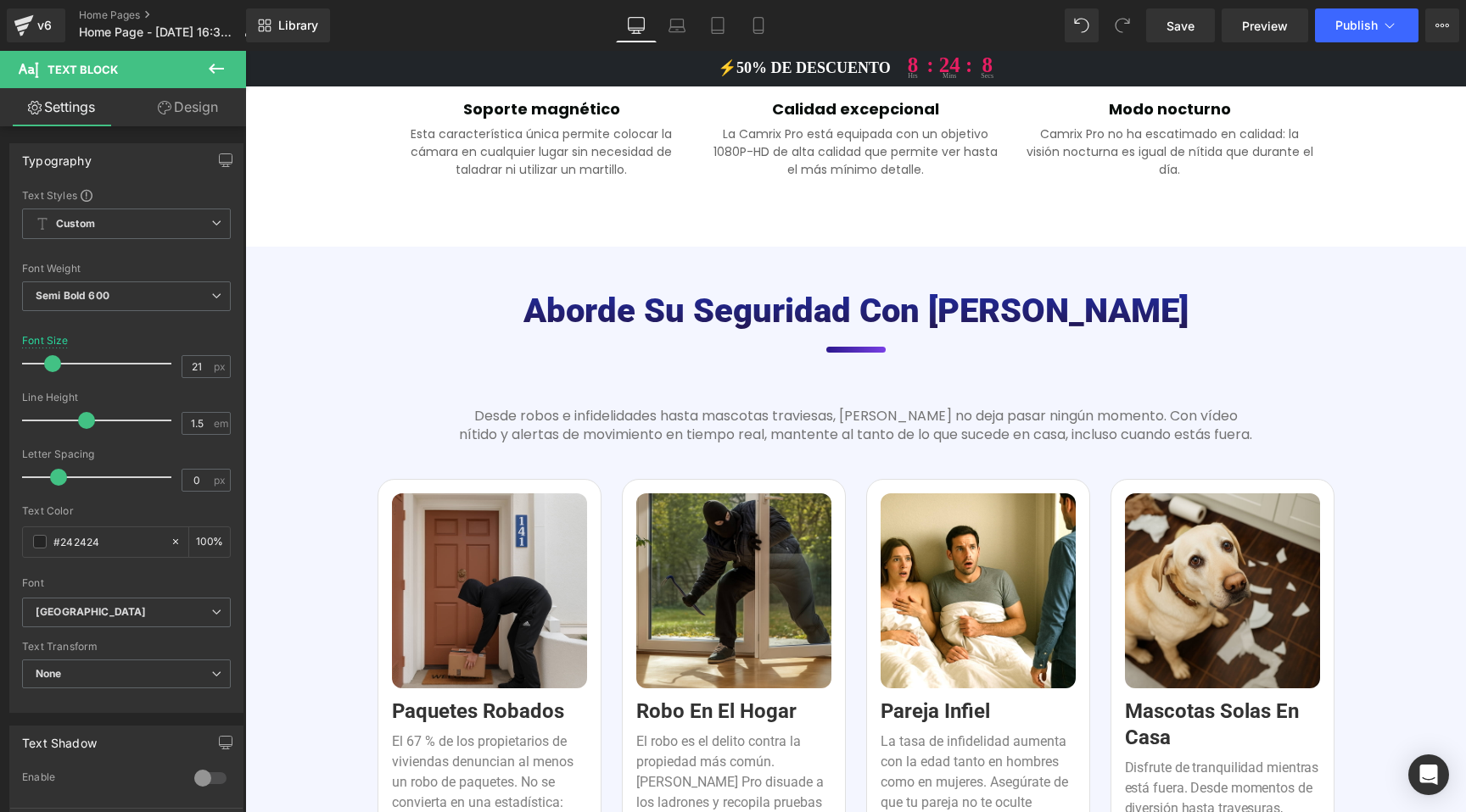
scroll to position [1116, 0]
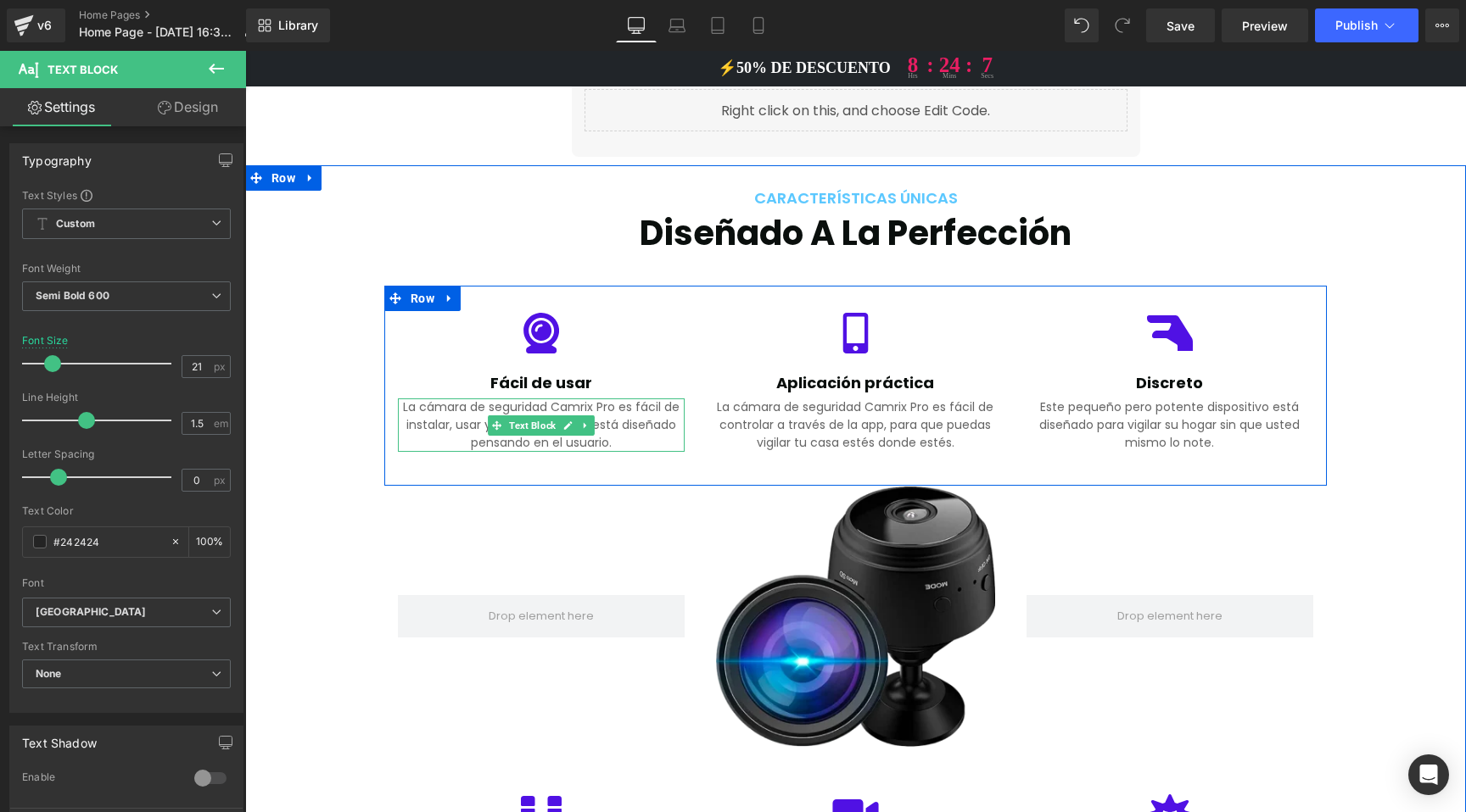
click at [563, 408] on p "La cámara de seguridad Camrix Pro es fácil de instalar, usar y mantener: todo e…" at bounding box center [540, 425] width 287 height 53
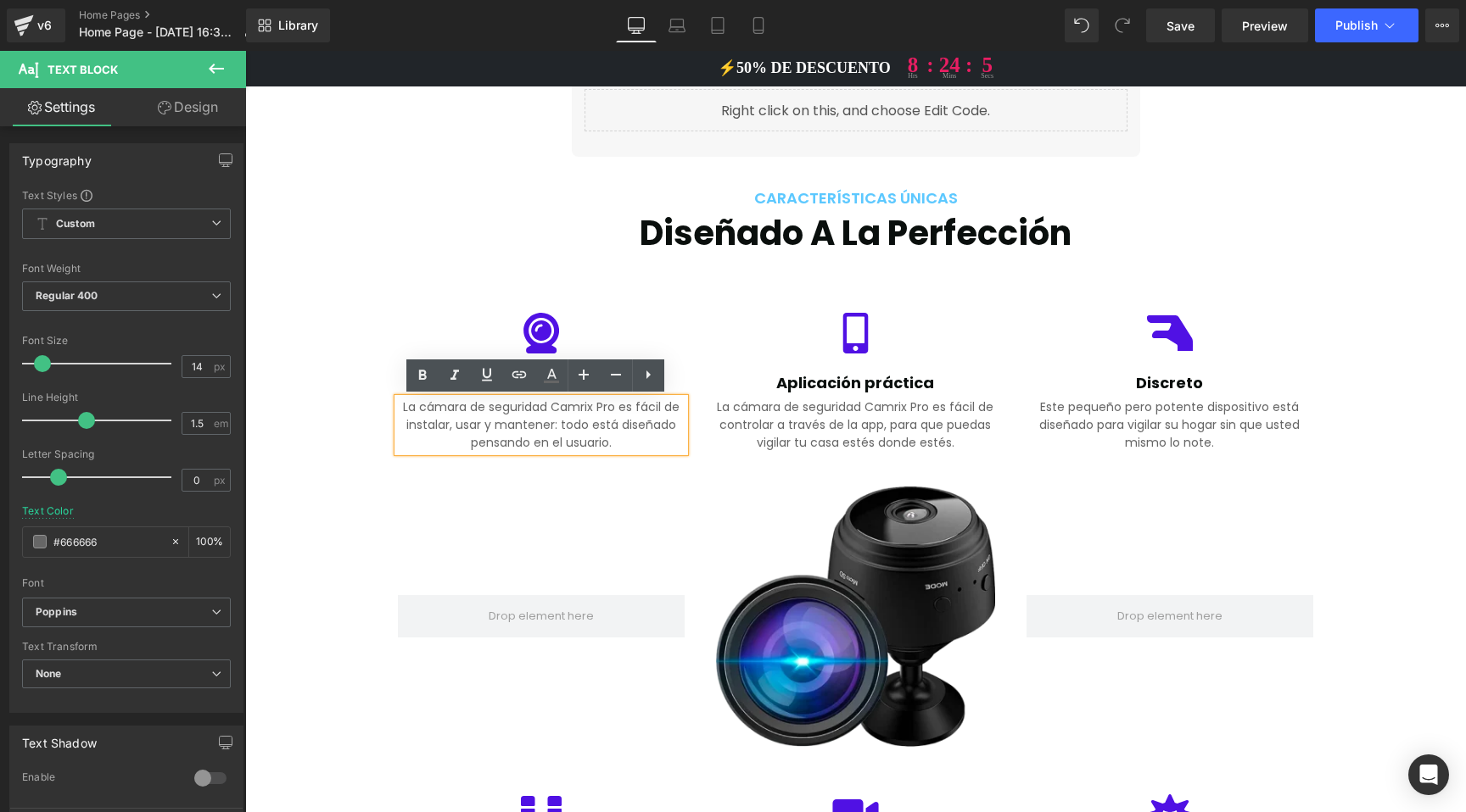
click at [514, 415] on p "La cámara de seguridad Camrix Pro es fácil de instalar, usar y mantener: todo e…" at bounding box center [540, 425] width 287 height 53
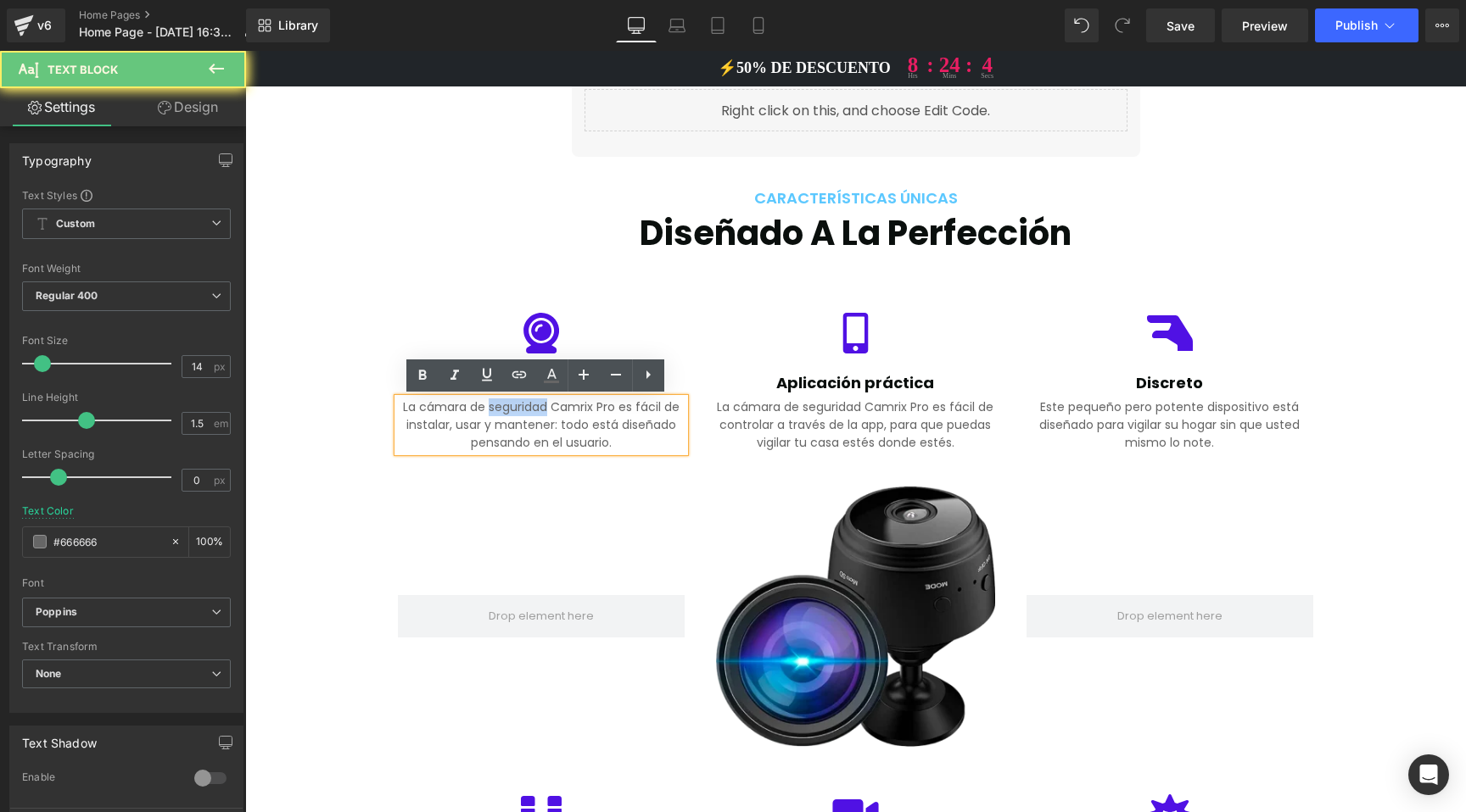
click at [514, 415] on p "La cámara de seguridad Camrix Pro es fácil de instalar, usar y mantener: todo e…" at bounding box center [540, 425] width 287 height 53
drag, startPoint x: 1696, startPoint y: 845, endPoint x: 1363, endPoint y: 726, distance: 353.6
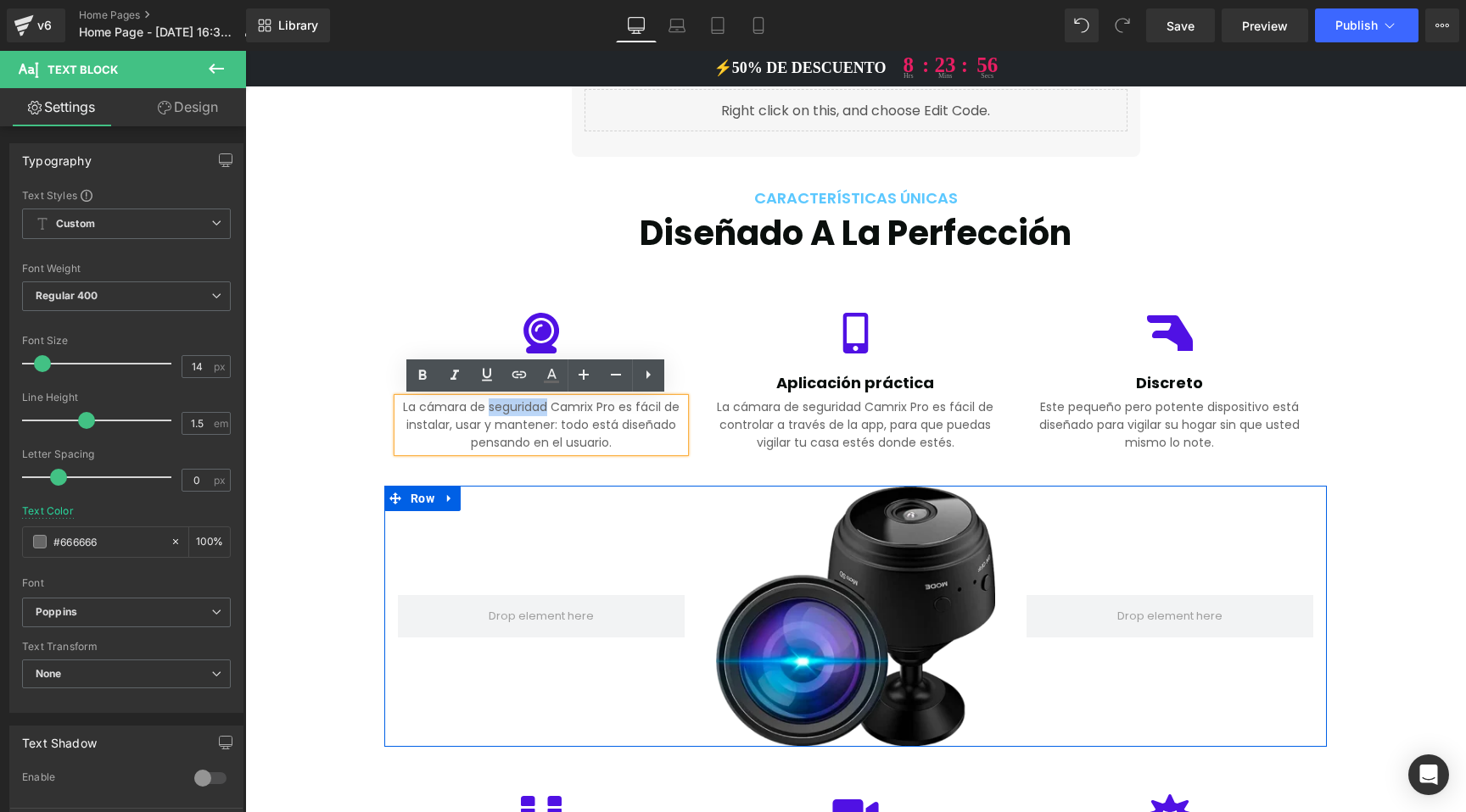
click at [495, 510] on div at bounding box center [541, 616] width 314 height 261
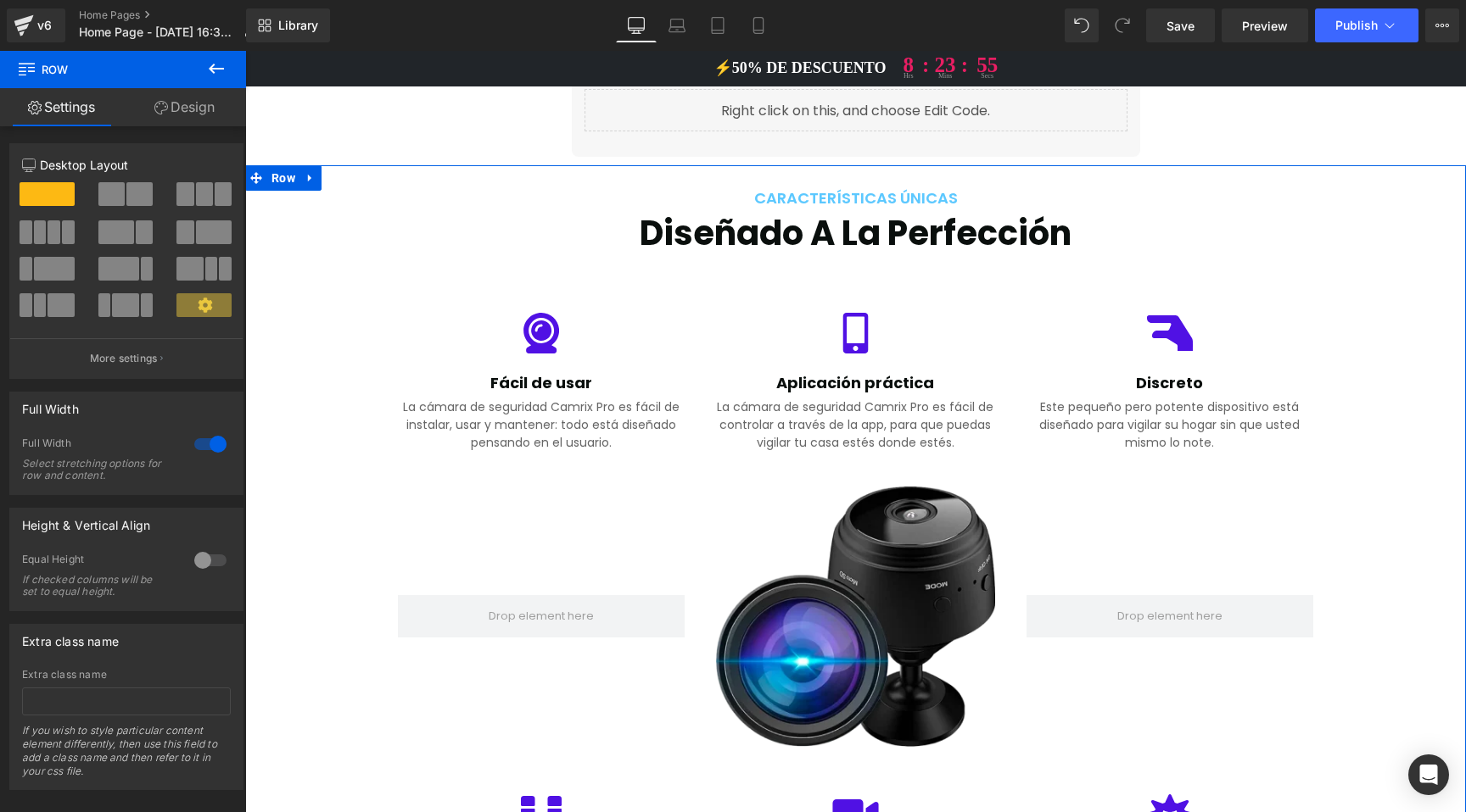
click at [545, 428] on div "La cámara de seguridad Camrix Pro es fácil de instalar, usar y mantener: todo e…" at bounding box center [540, 425] width 287 height 53
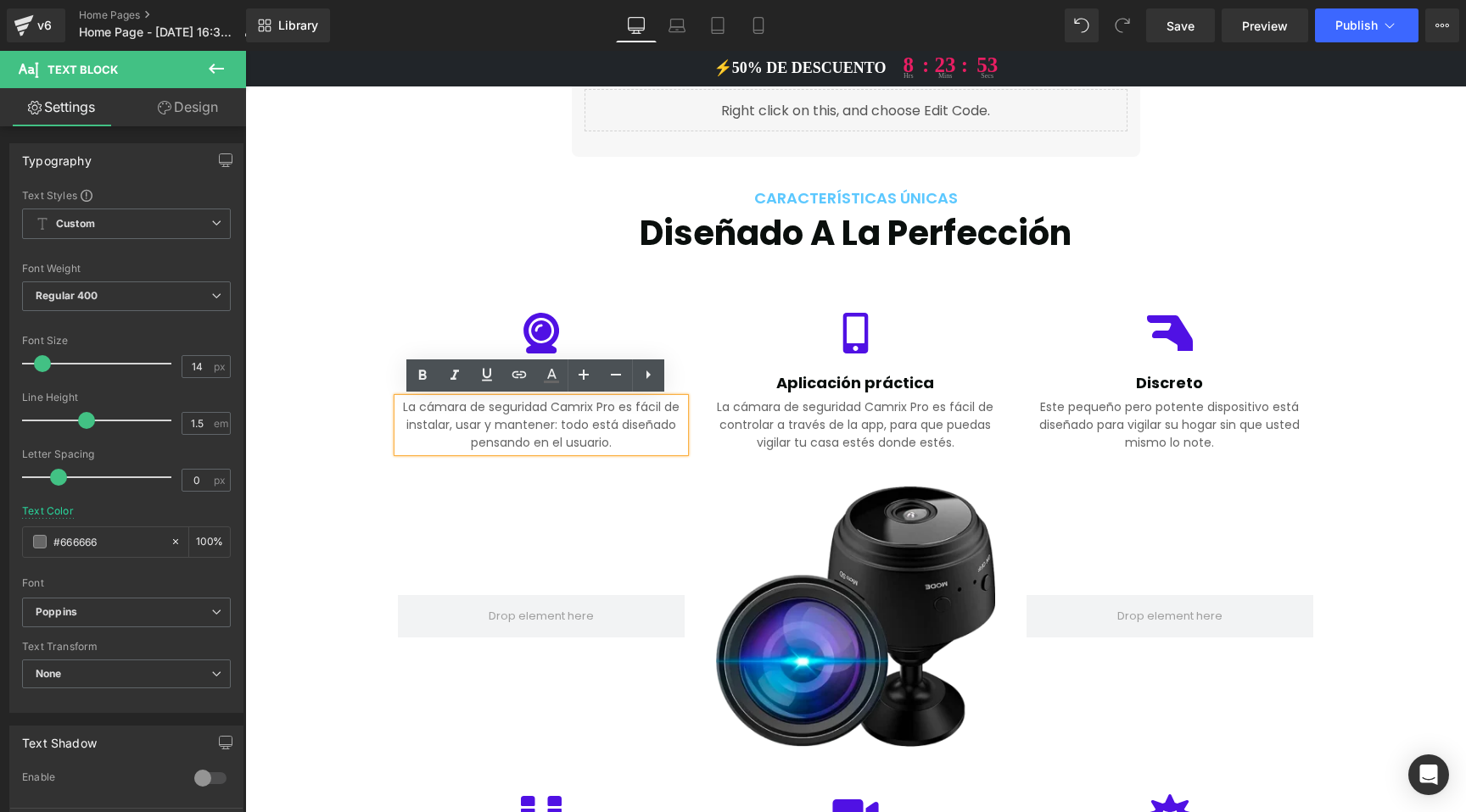
click at [246, 51] on span at bounding box center [246, 51] width 0 height 0
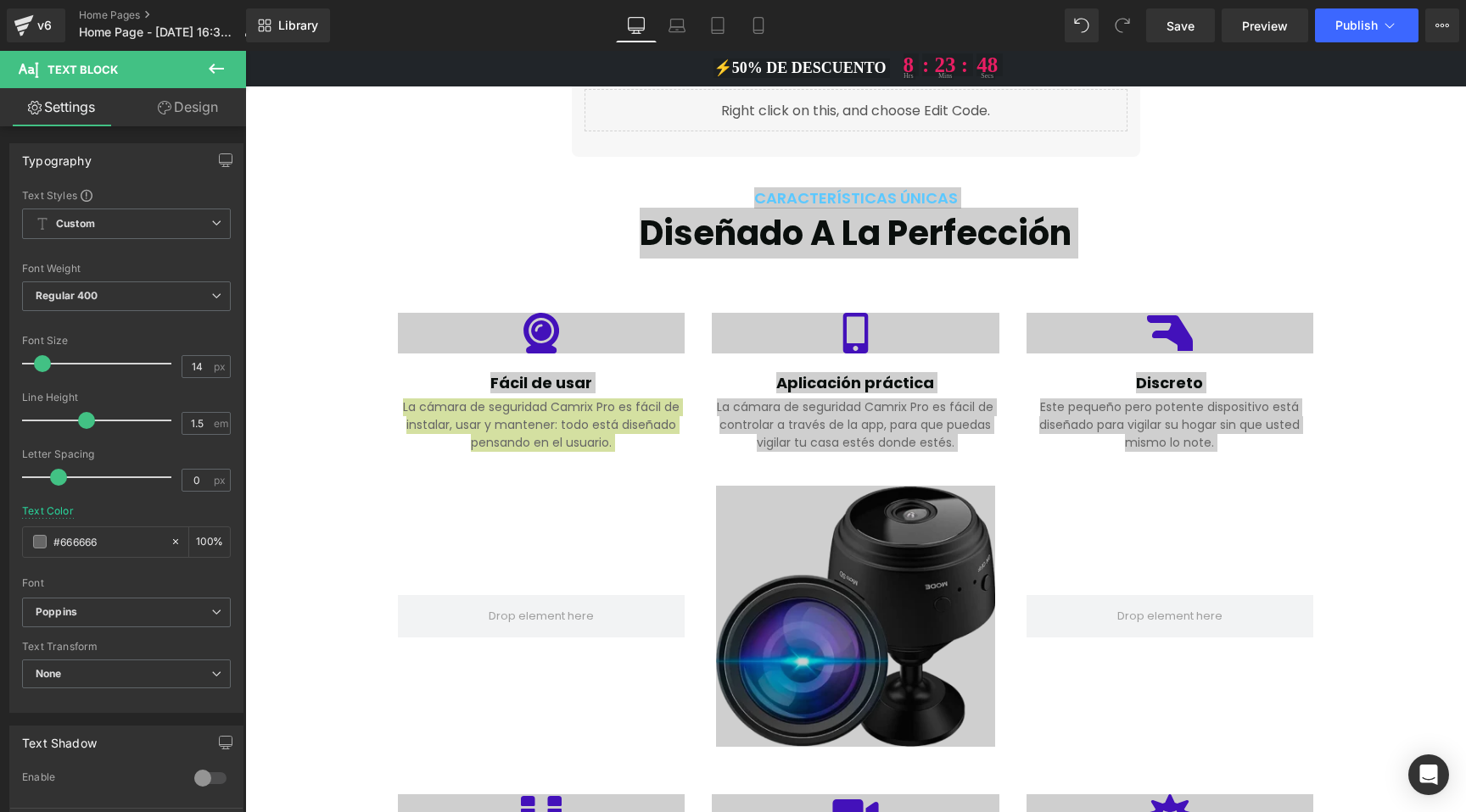
click at [259, 180] on icon at bounding box center [253, 173] width 14 height 14
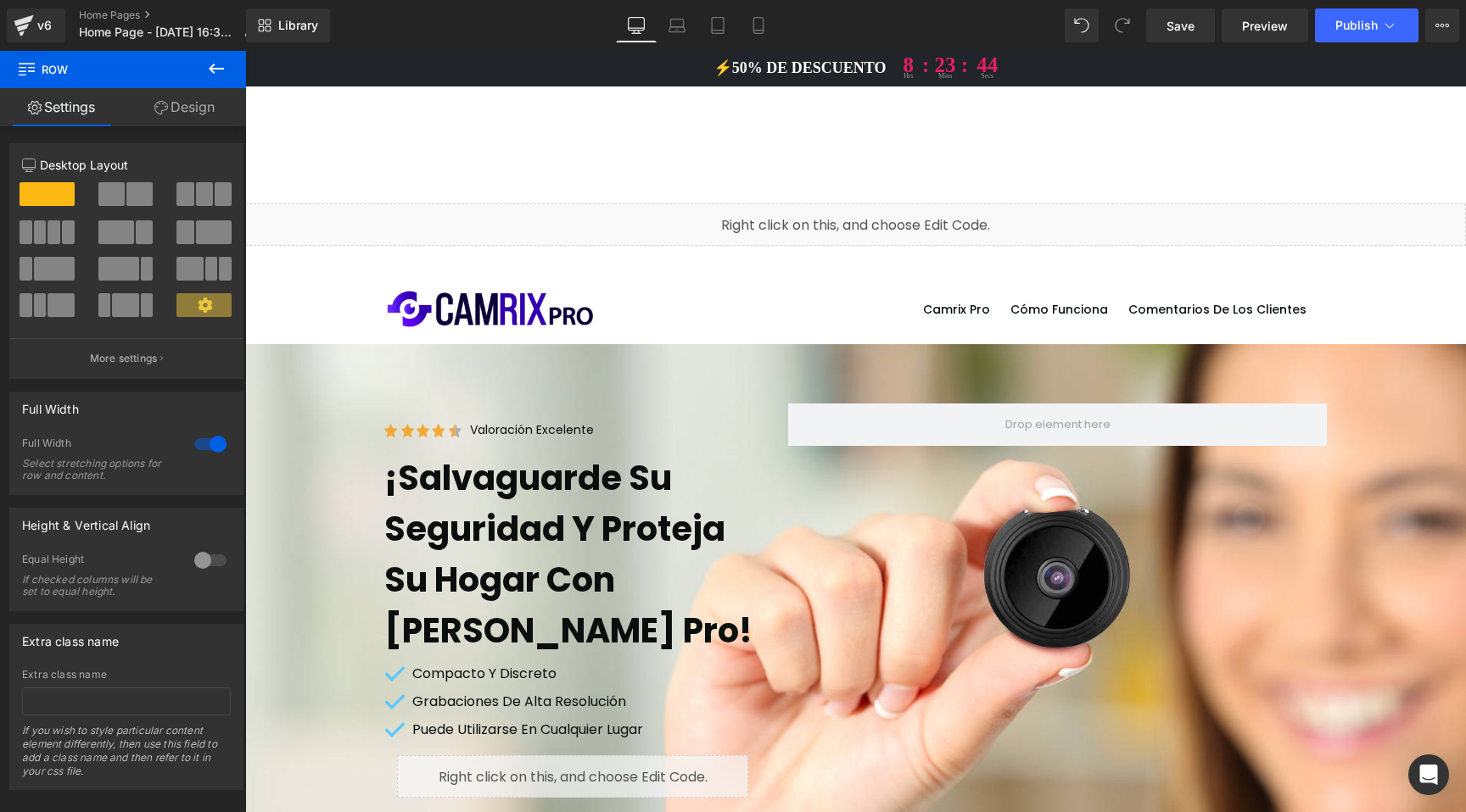
scroll to position [0, 0]
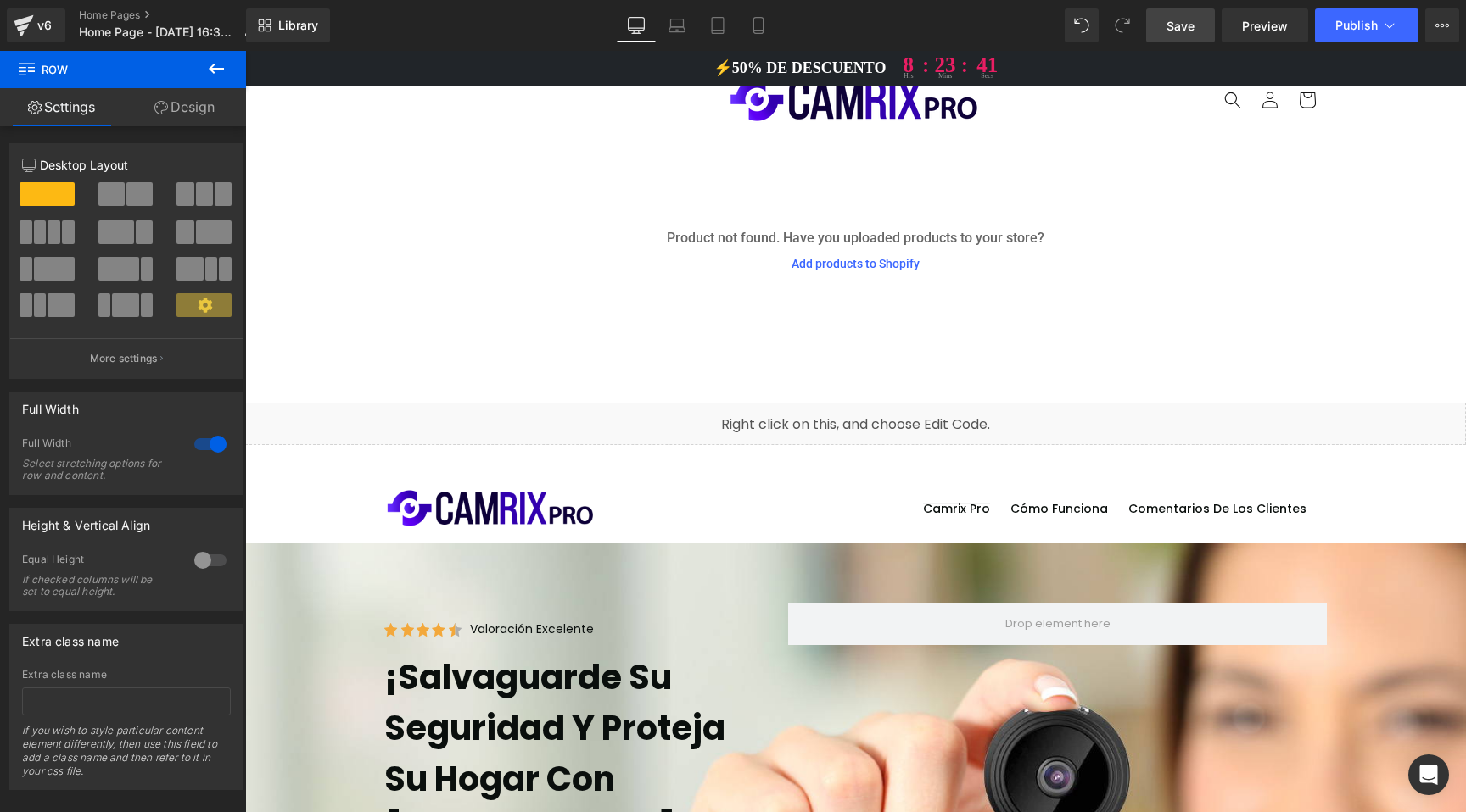
drag, startPoint x: 1181, startPoint y: 22, endPoint x: 712, endPoint y: 373, distance: 585.8
click at [1181, 22] on span "Save" at bounding box center [1180, 26] width 28 height 17
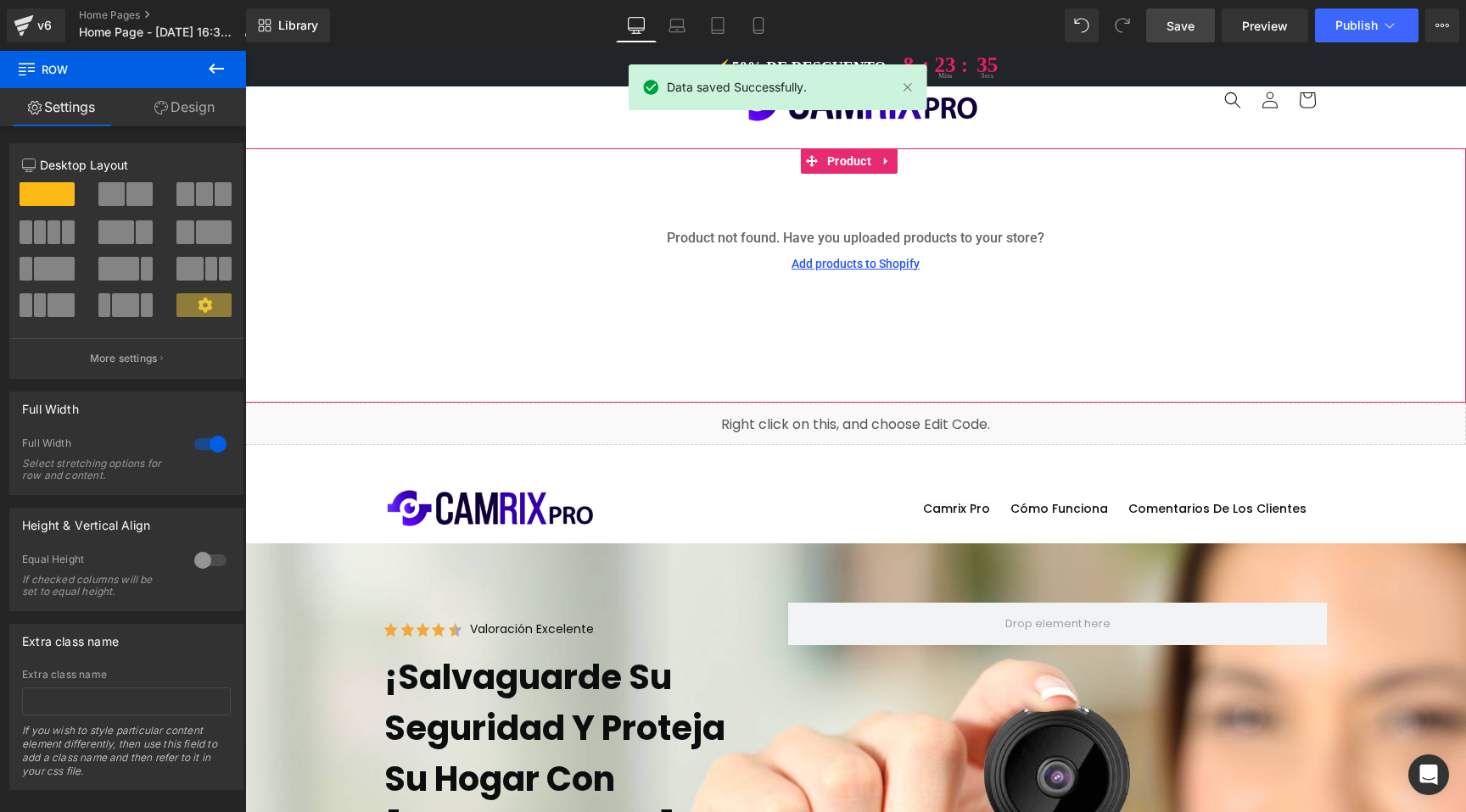
click at [830, 262] on link "Add products to Shopify" at bounding box center [855, 264] width 128 height 17
